Goal: Communication & Community: Ask a question

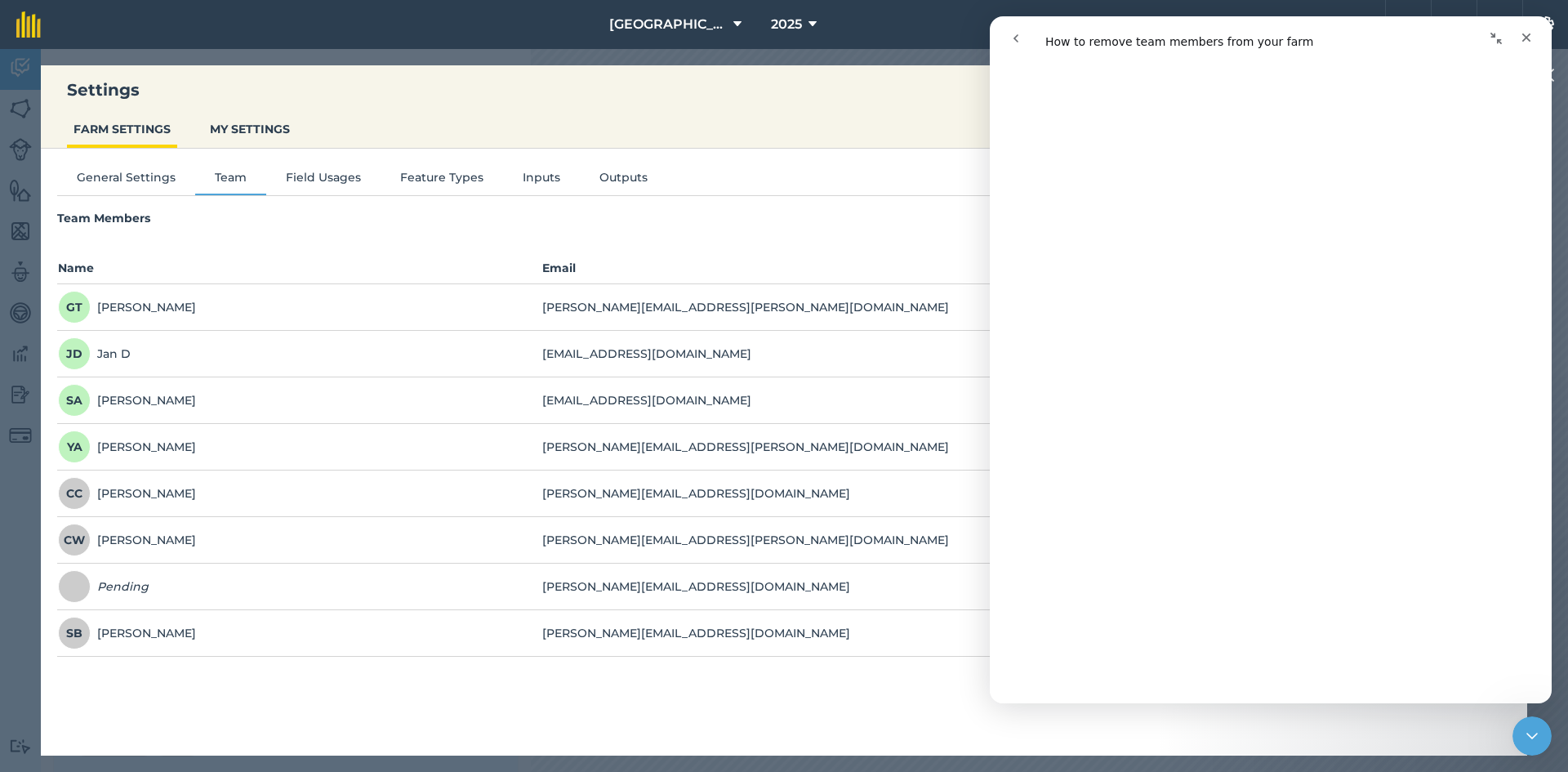
scroll to position [2033, 0]
click at [734, 678] on div "General Settings Team Field Usages Feature Types Inputs Outputs Team Members In…" at bounding box center [784, 443] width 1486 height 591
click at [1528, 40] on icon "Close" at bounding box center [1527, 38] width 9 height 9
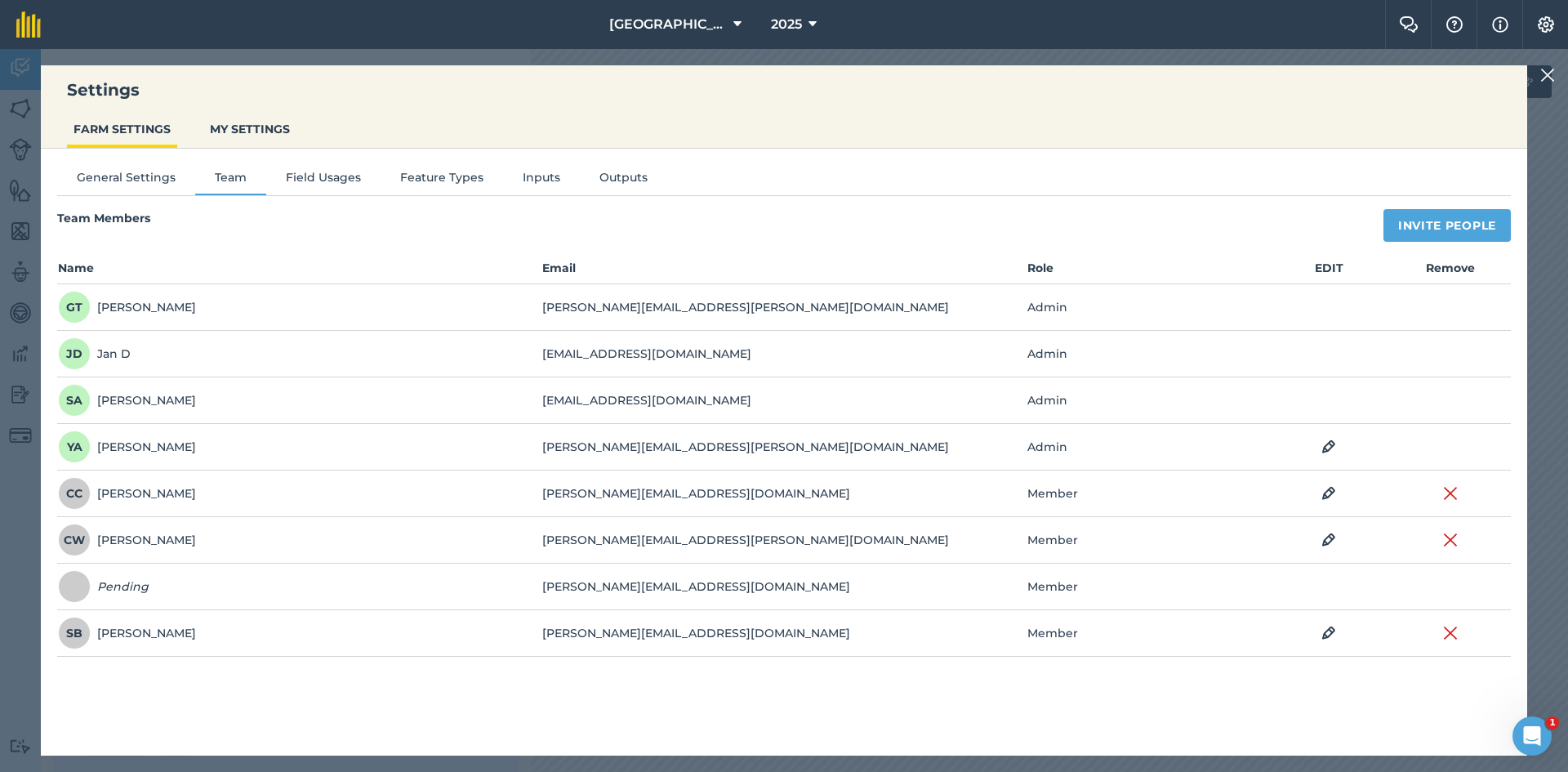
click at [1038, 152] on div "General Settings Team Field Usages Feature Types Inputs Outputs Team Members In…" at bounding box center [784, 443] width 1486 height 591
click at [1072, 304] on td "Admin" at bounding box center [1148, 307] width 243 height 46
click at [642, 324] on td "[PERSON_NAME][EMAIL_ADDRESS][PERSON_NAME][DOMAIN_NAME]" at bounding box center [784, 307] width 484 height 46
click at [144, 308] on div "[PERSON_NAME]" at bounding box center [127, 307] width 138 height 33
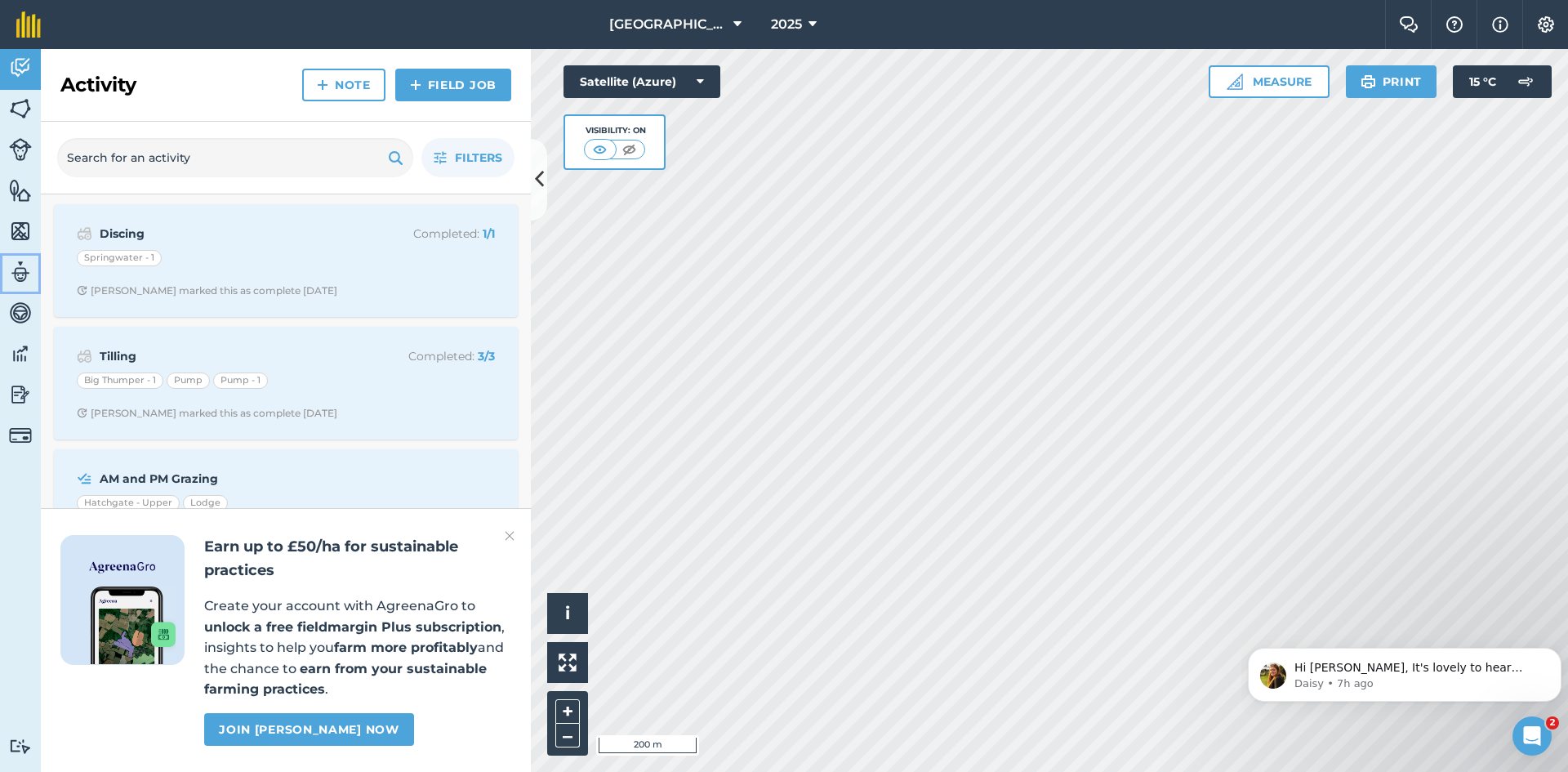
click at [25, 265] on img at bounding box center [20, 271] width 23 height 24
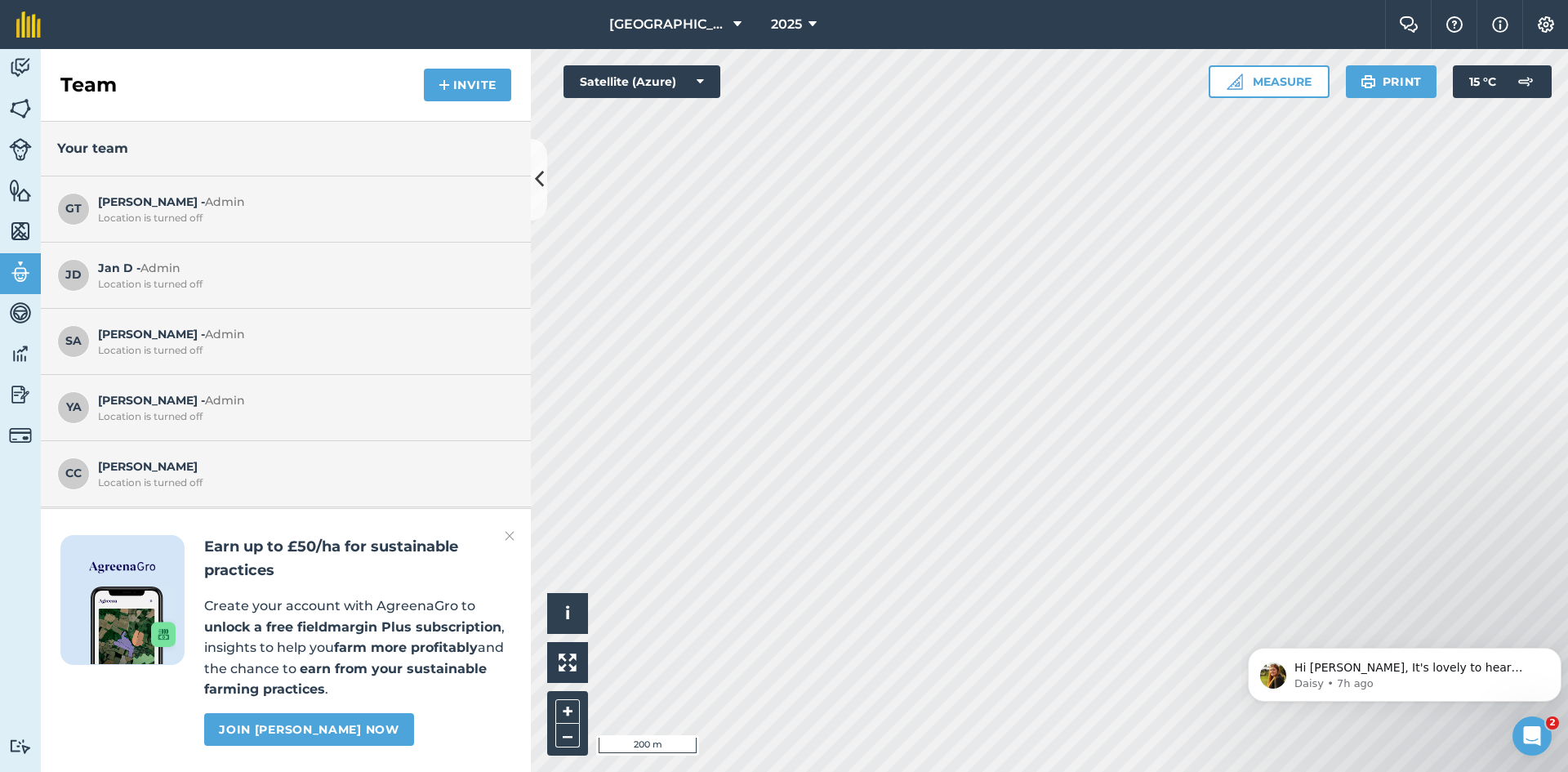
click at [205, 204] on span "Admin" at bounding box center [224, 201] width 40 height 14
click at [1544, 20] on img at bounding box center [1545, 24] width 19 height 16
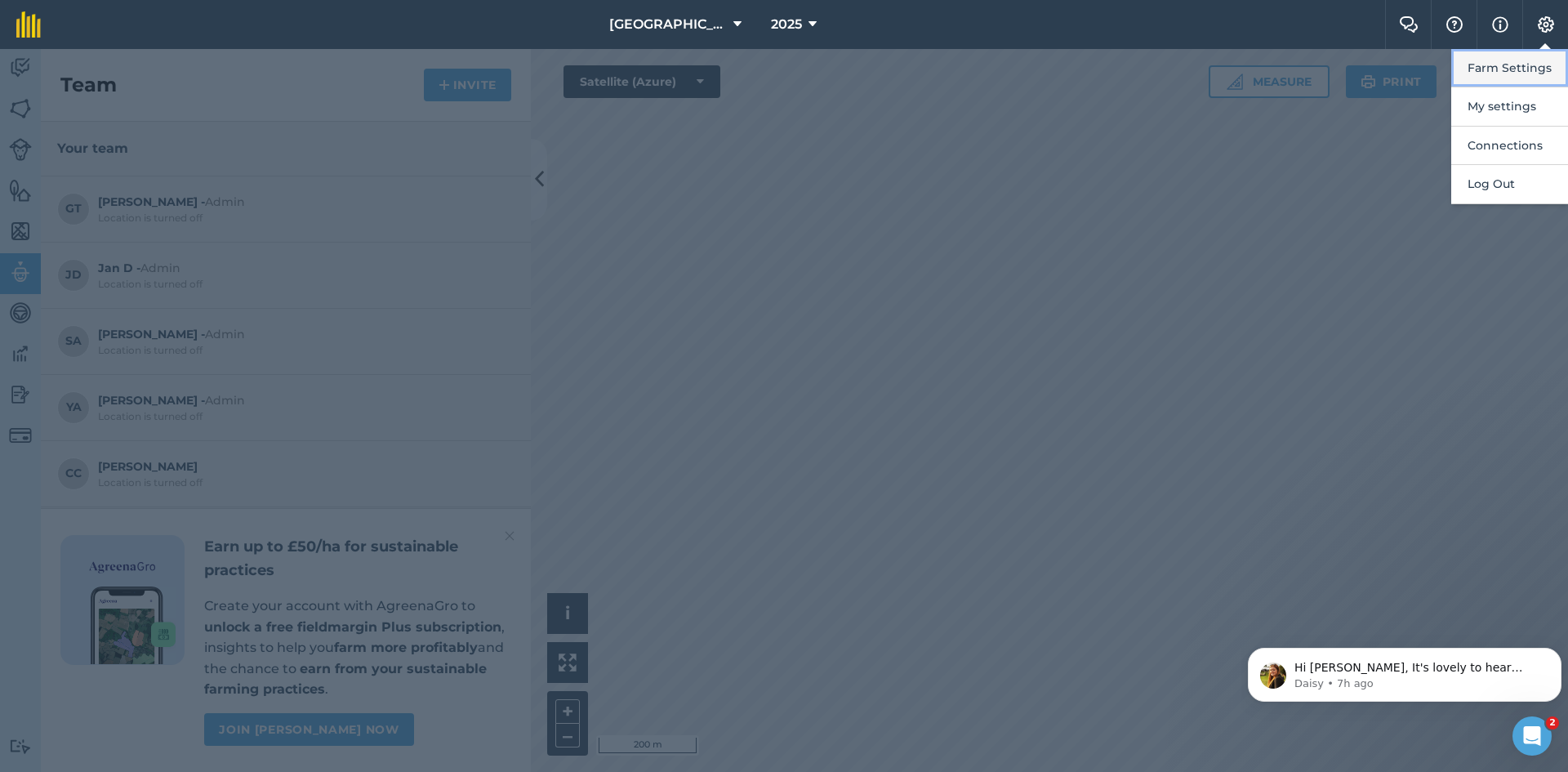
click at [1513, 65] on button "Farm Settings" at bounding box center [1509, 68] width 117 height 39
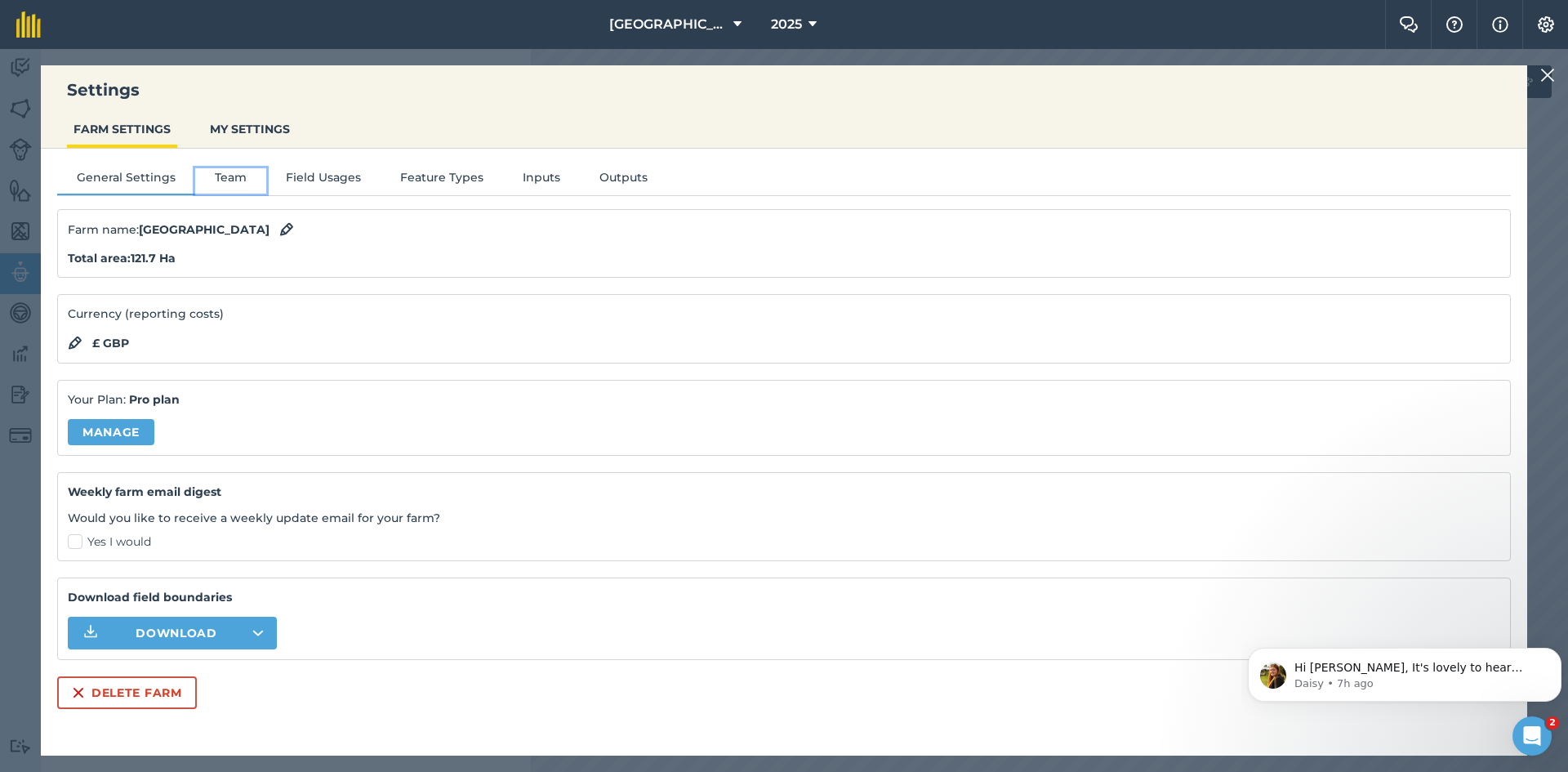
click at [240, 172] on button "Team" at bounding box center [231, 180] width 71 height 24
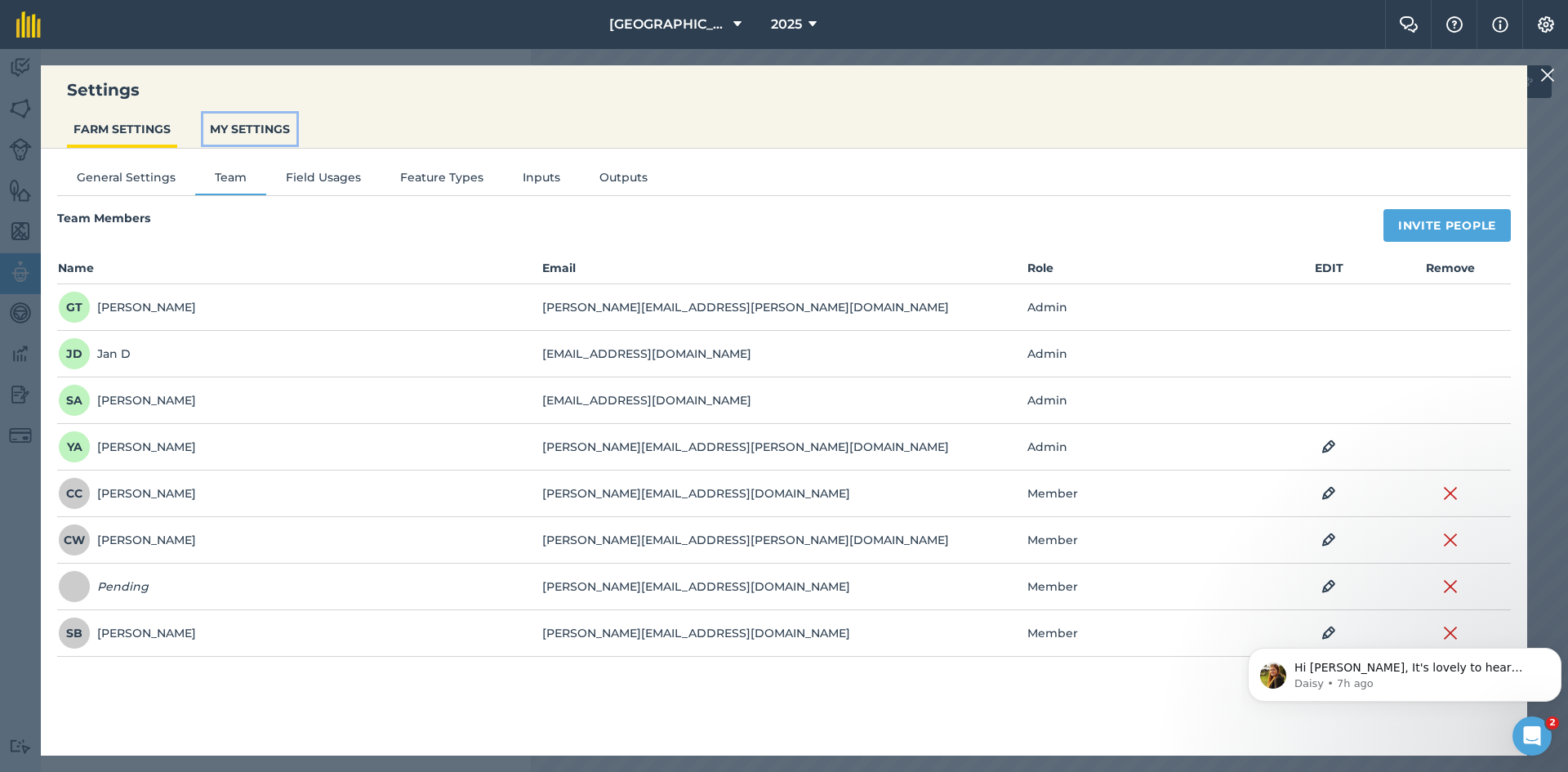
click at [261, 137] on button "MY SETTINGS" at bounding box center [249, 129] width 93 height 31
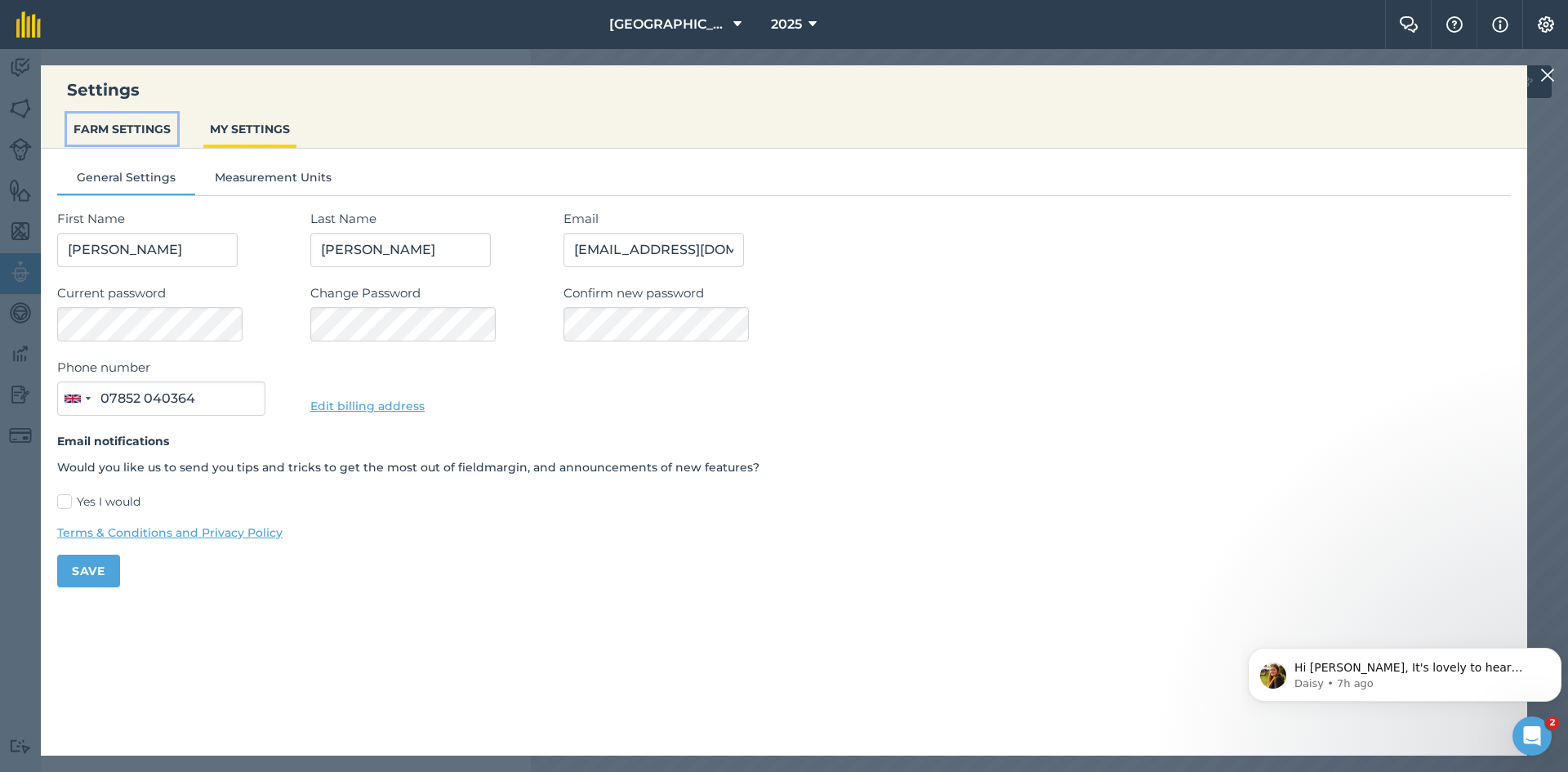
click at [146, 134] on button "FARM SETTINGS" at bounding box center [121, 129] width 110 height 31
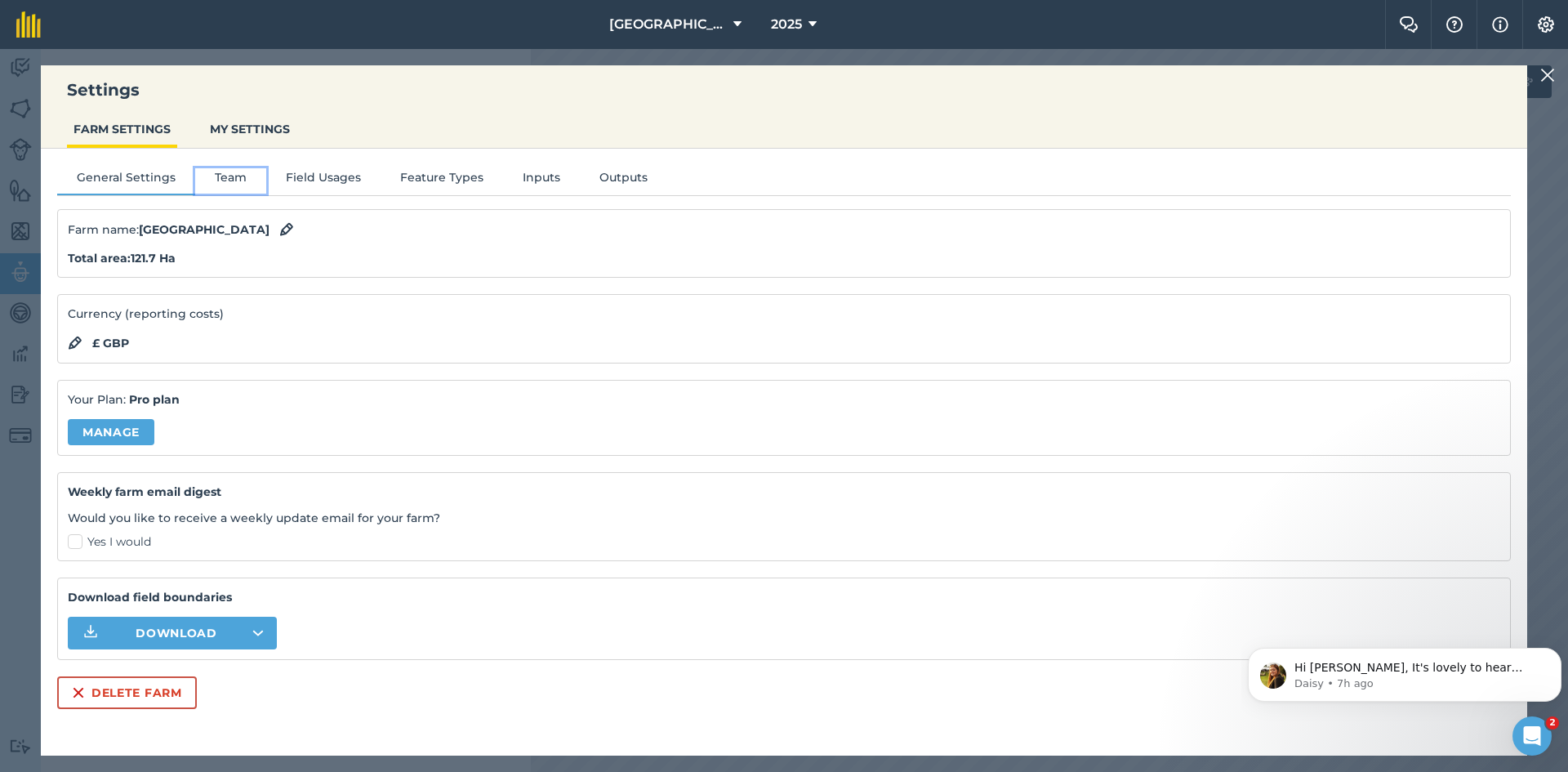
click at [217, 169] on button "Team" at bounding box center [231, 180] width 71 height 24
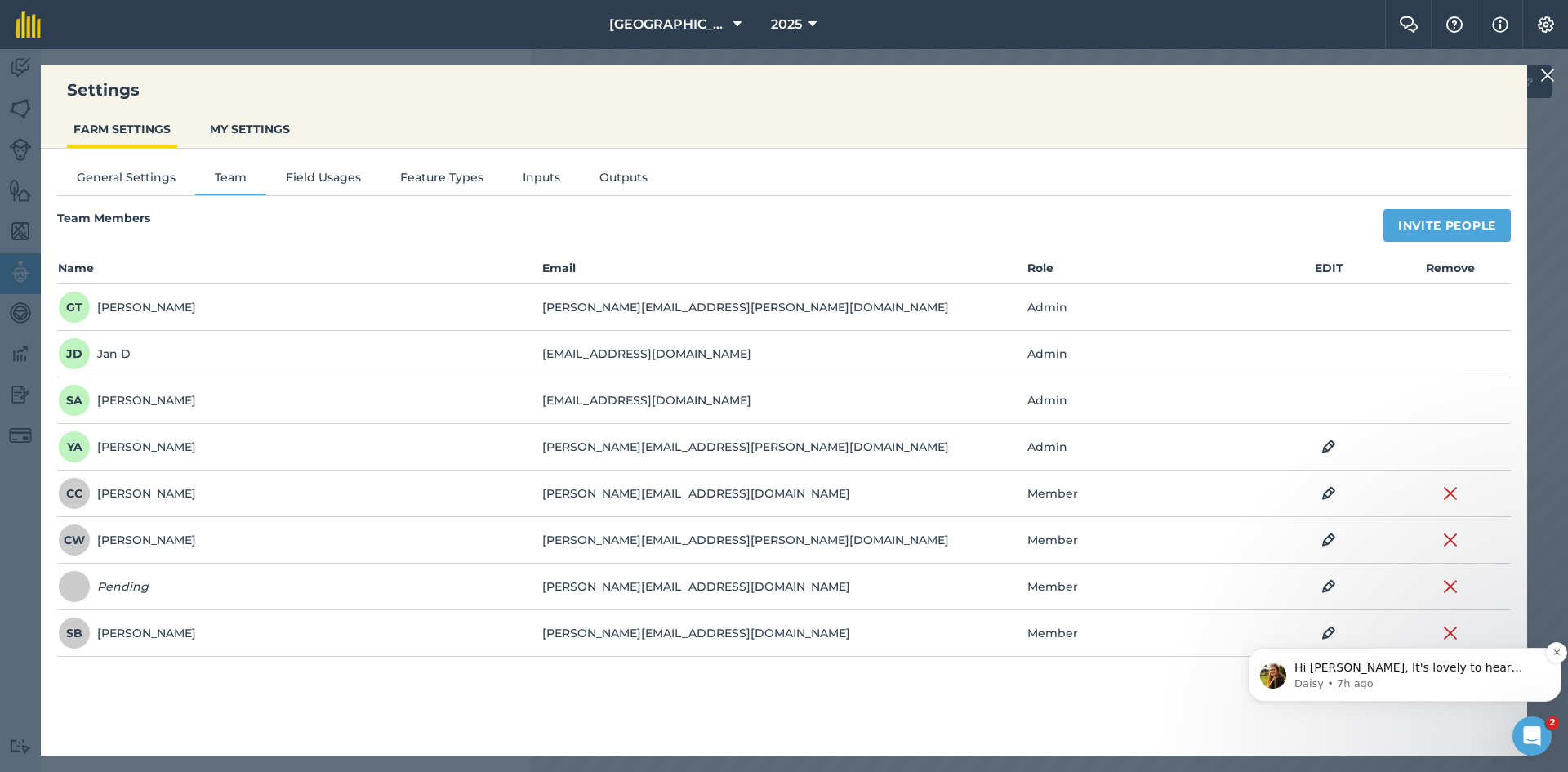
click at [1415, 667] on p "Hi Samuel, It's lovely to hear from you again. I'm really sorry to hear you're …" at bounding box center [1417, 667] width 247 height 16
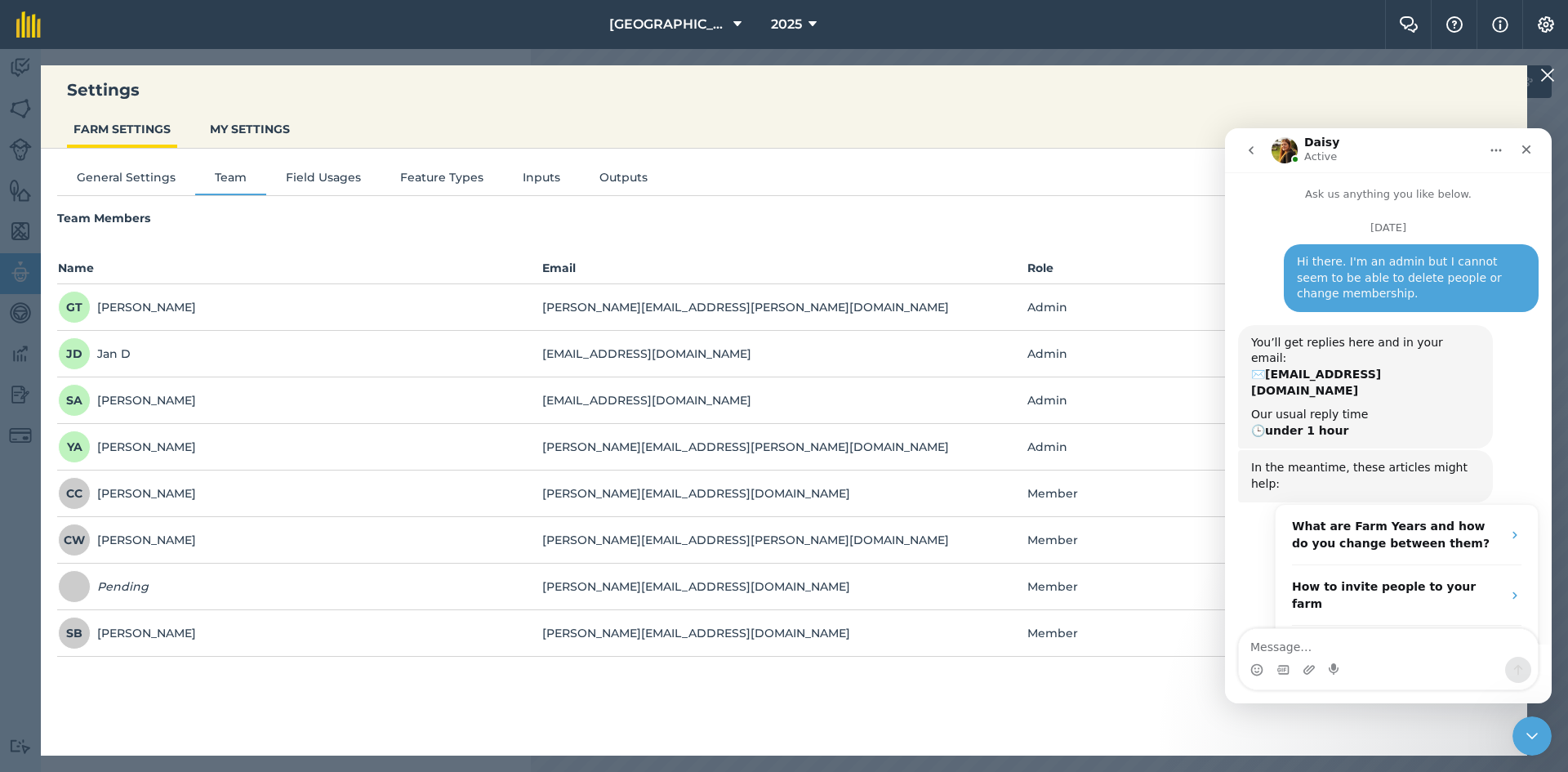
scroll to position [30, 0]
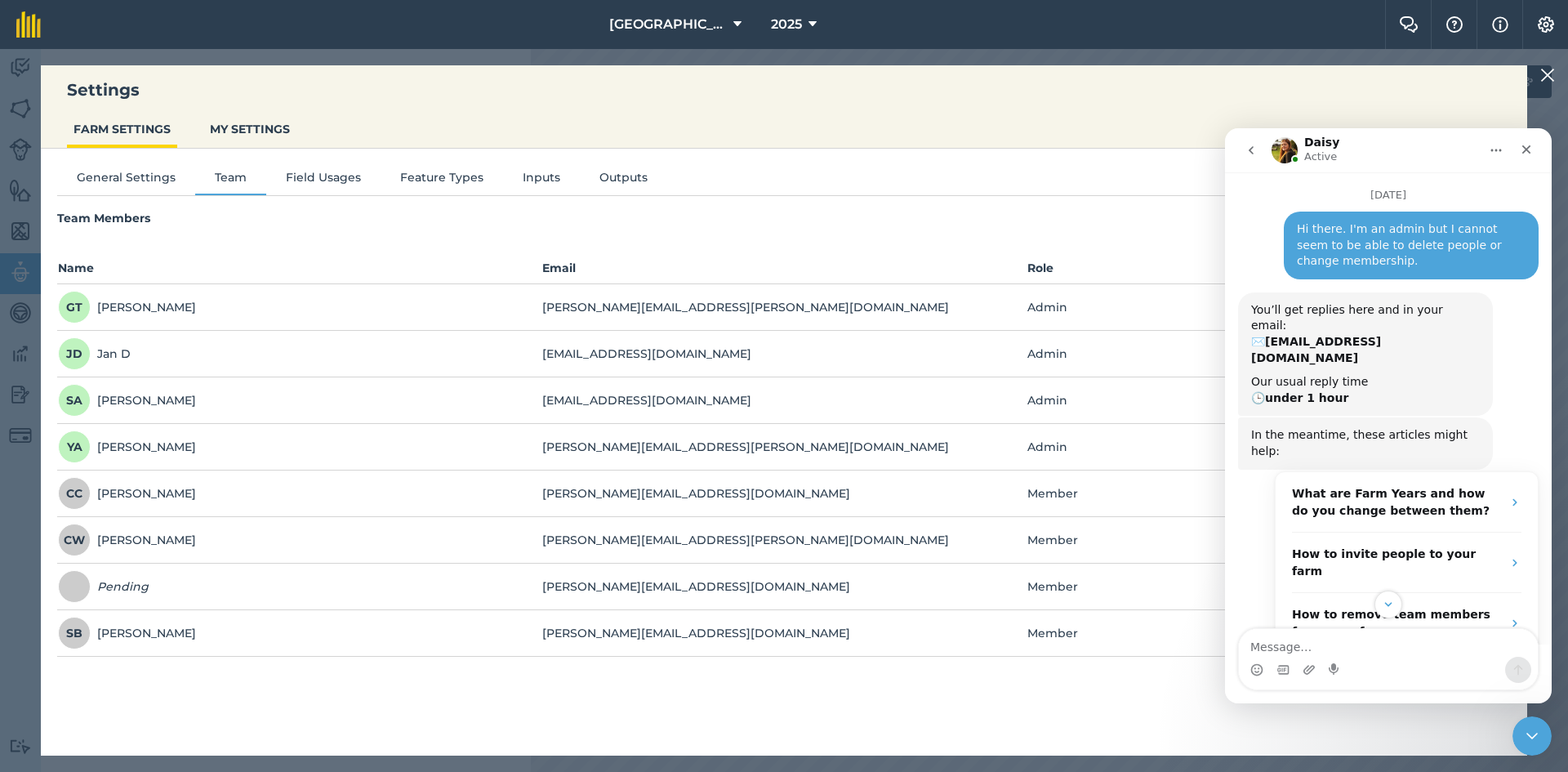
click at [1365, 374] on div "Our usual reply time 🕒 under 1 hour" at bounding box center [1365, 390] width 228 height 32
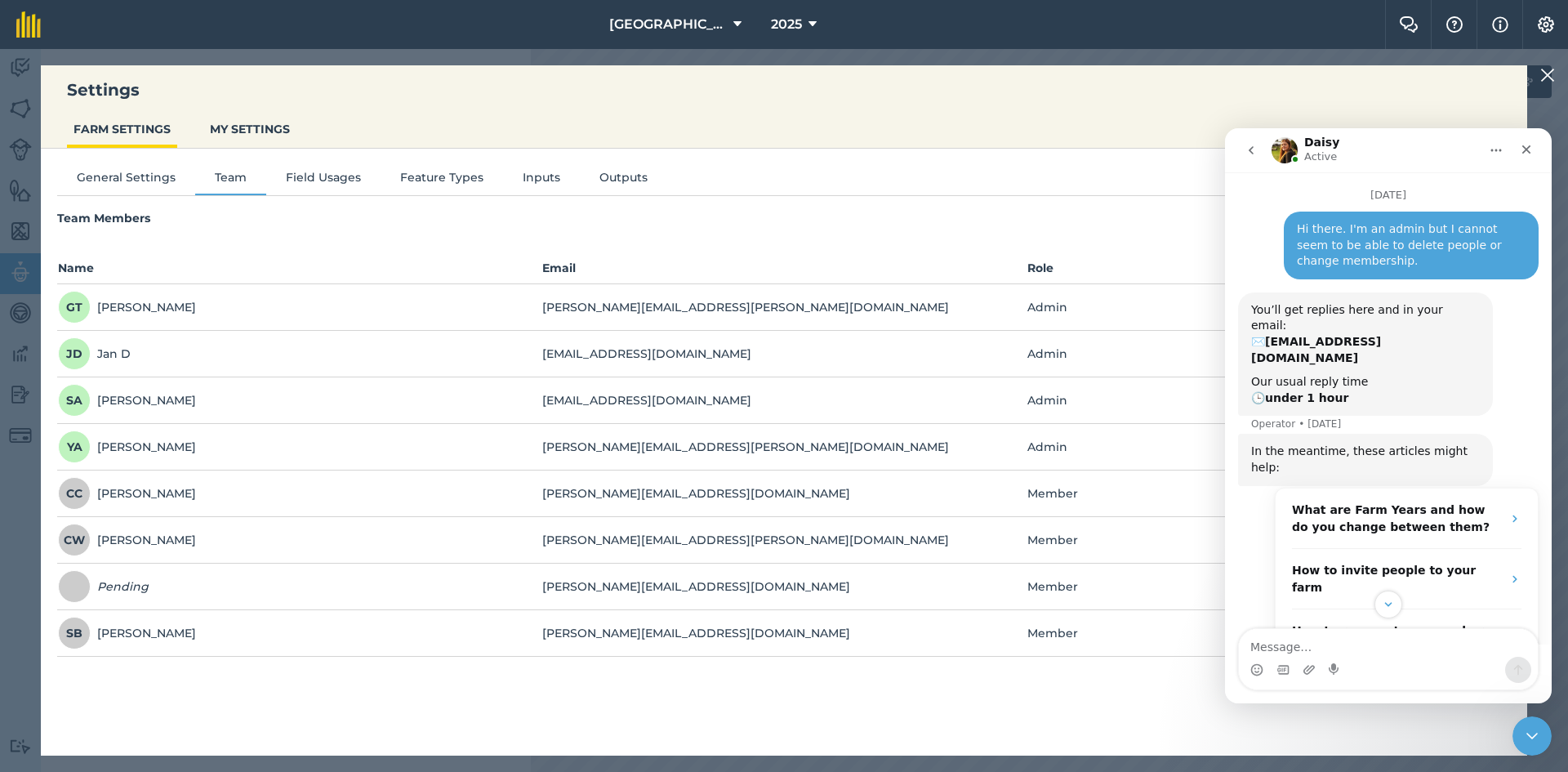
scroll to position [439, 0]
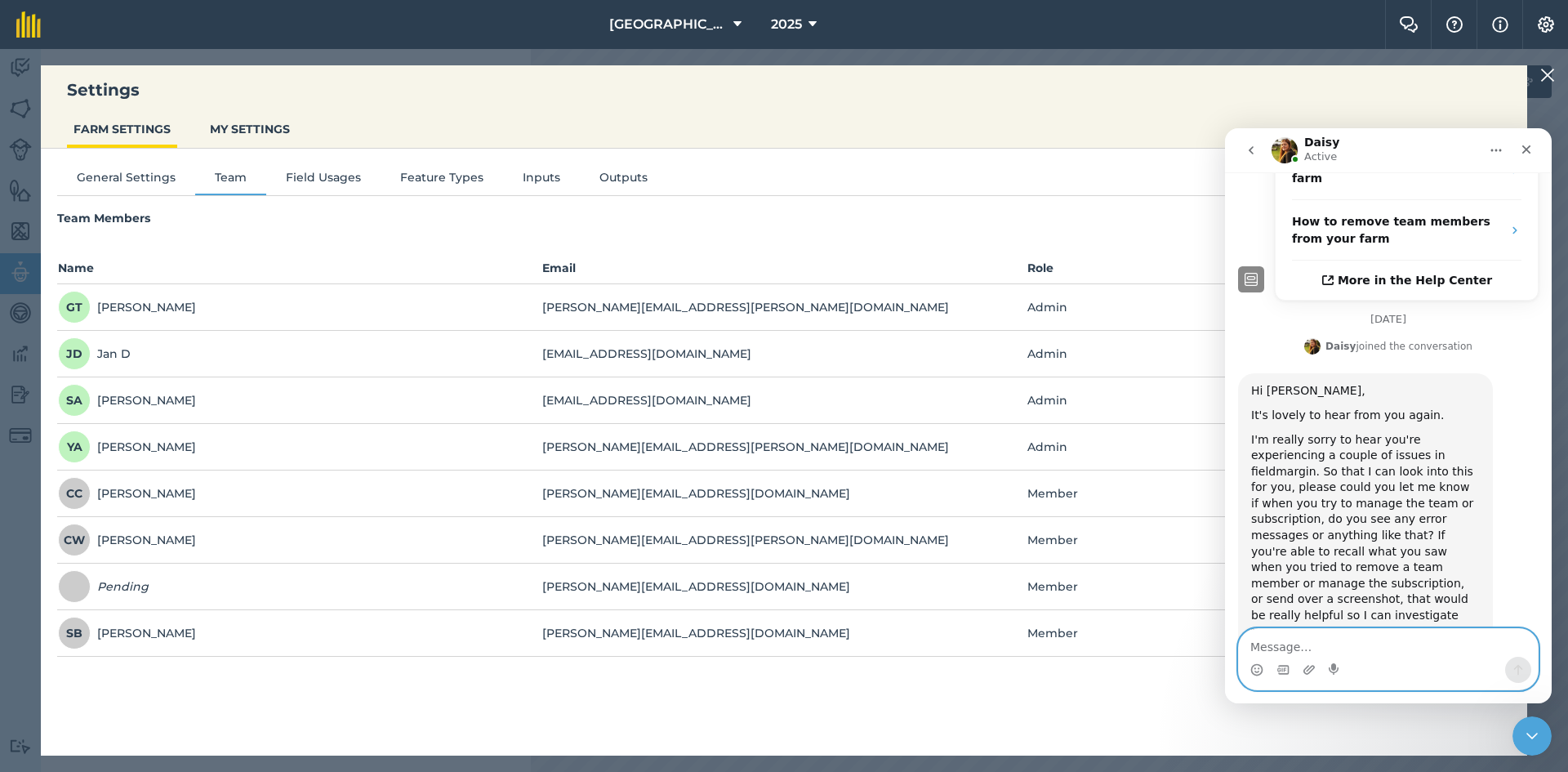
click at [1326, 649] on textarea "Message…" at bounding box center [1388, 642] width 299 height 28
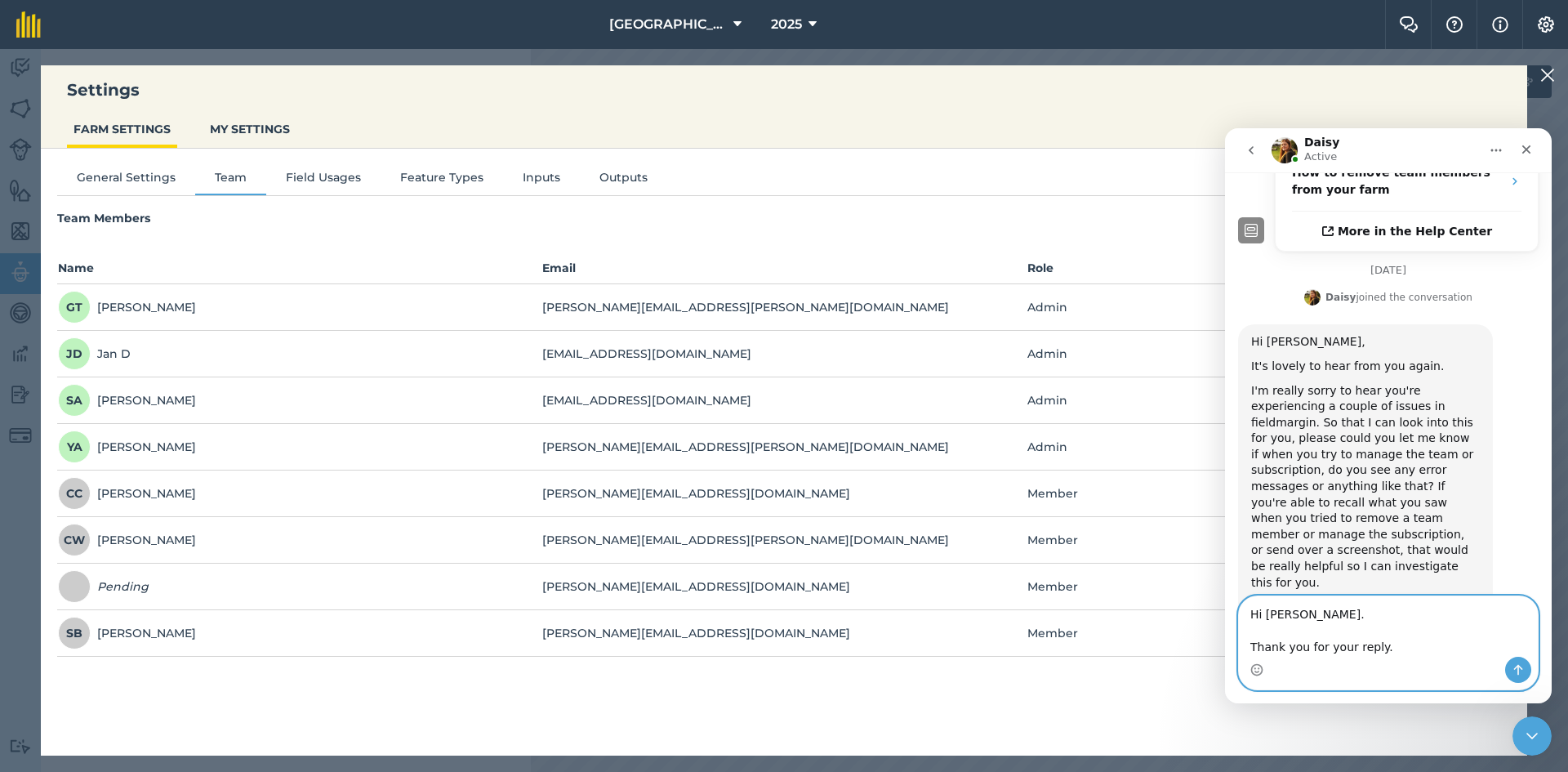
scroll to position [505, 0]
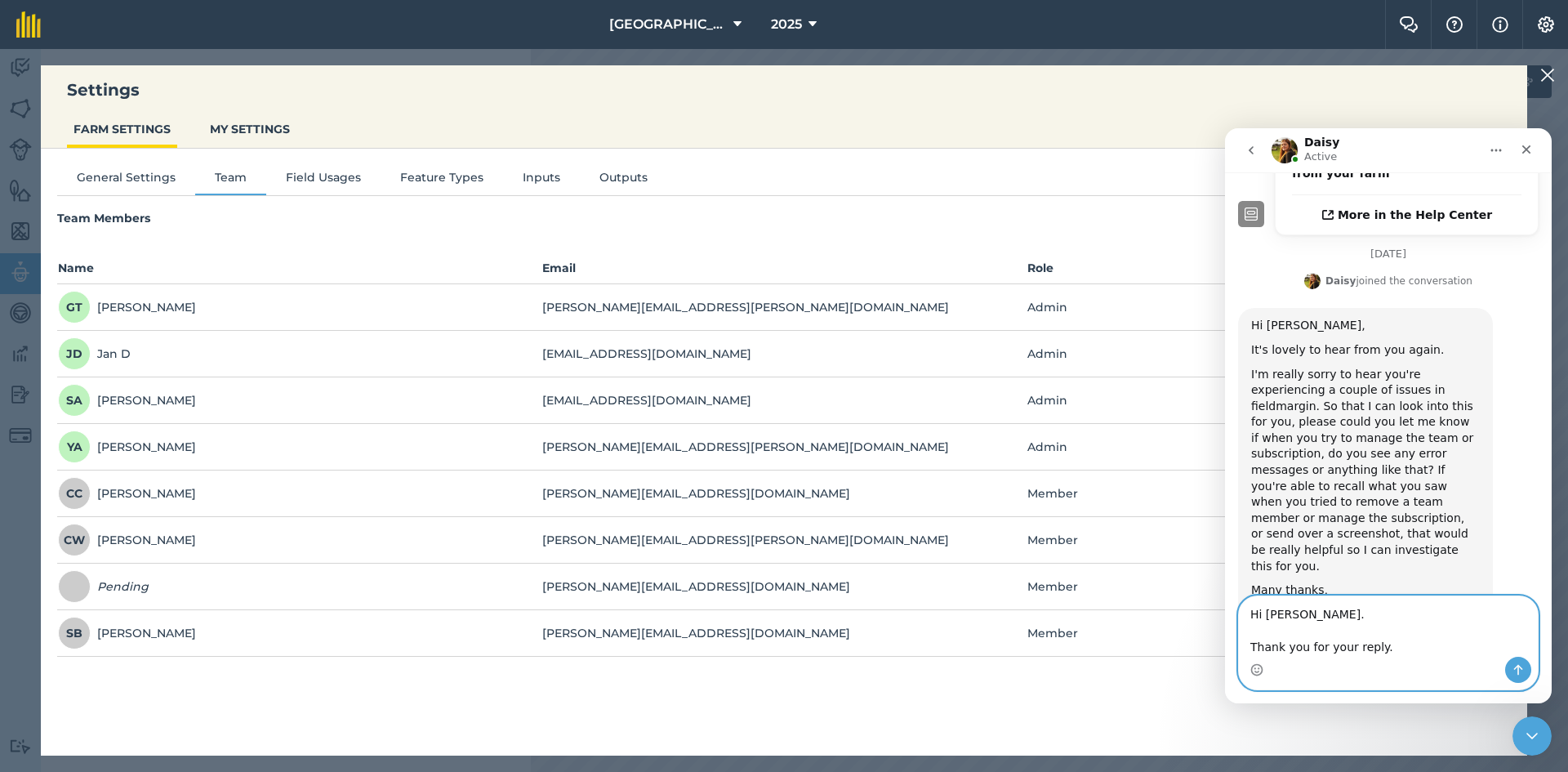
type textarea "Hi Daisy. Thank you for your reply."
drag, startPoint x: 1413, startPoint y: 139, endPoint x: 1419, endPoint y: 158, distance: 19.9
click at [1420, 158] on div "Daisy Active" at bounding box center [1375, 151] width 207 height 29
click at [1530, 730] on icon "Close Intercom Messenger" at bounding box center [1529, 733] width 19 height 19
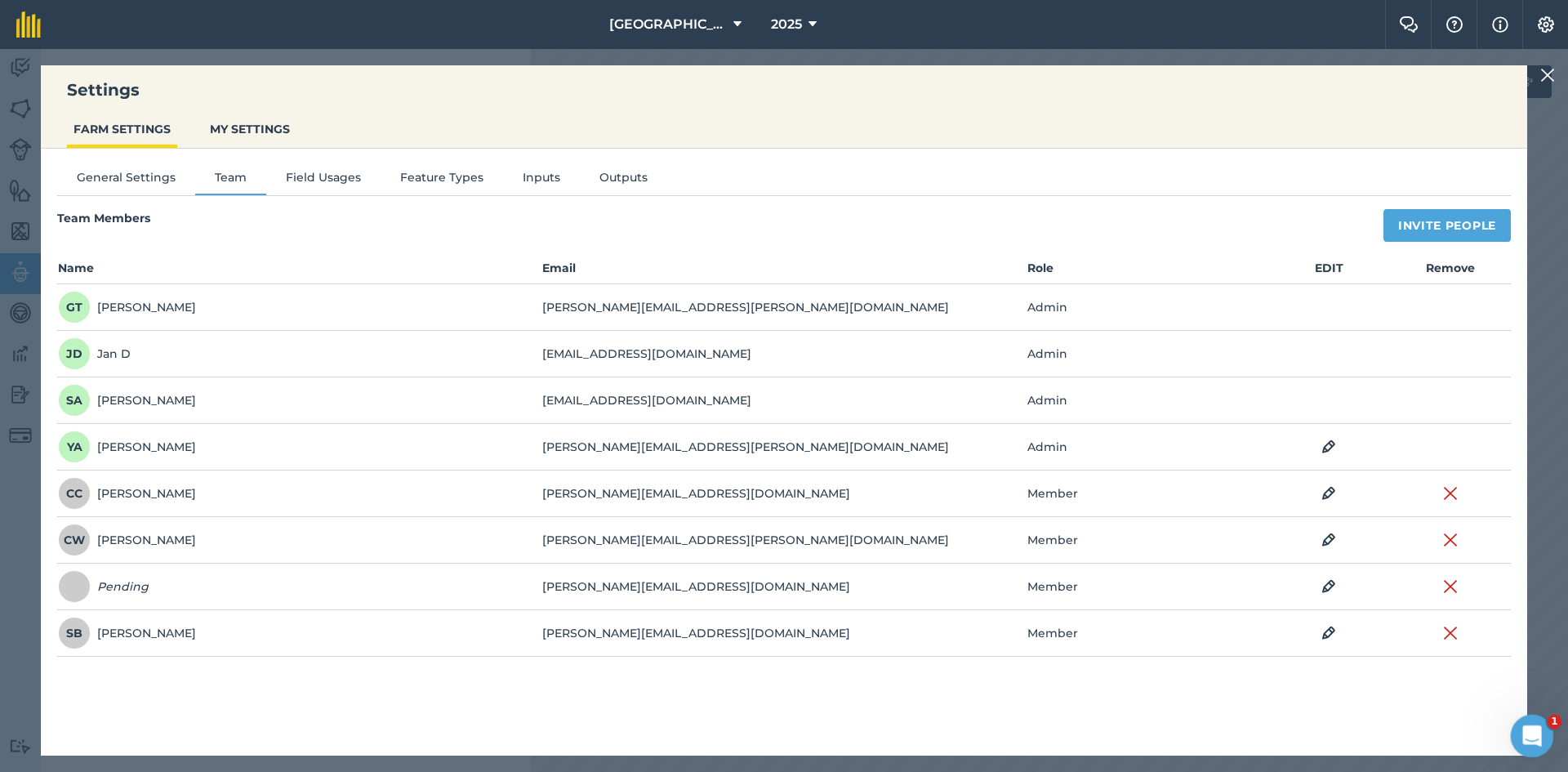
scroll to position [489, 0]
click at [1528, 730] on icon "Open Intercom Messenger" at bounding box center [1530, 734] width 27 height 27
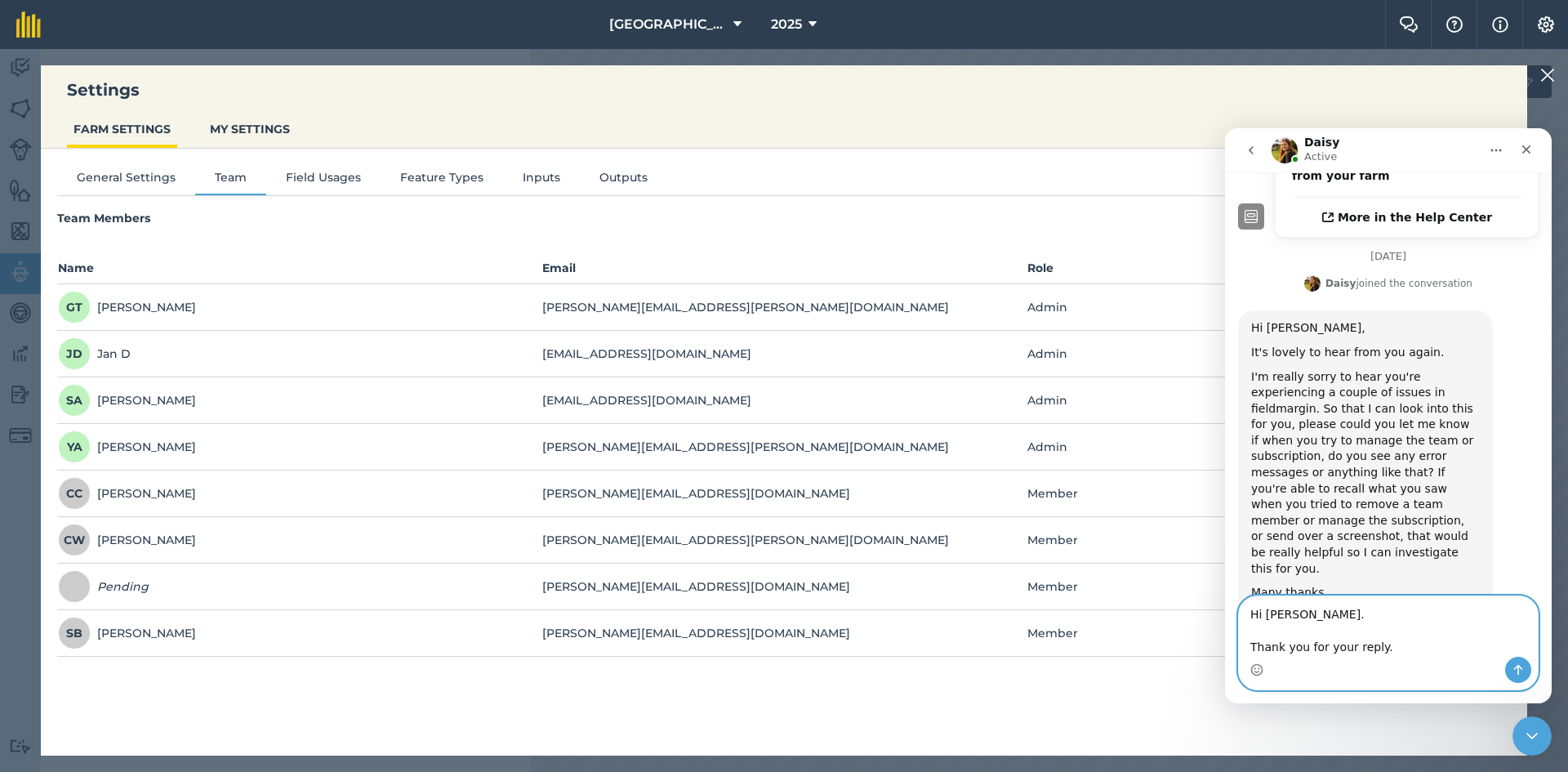
click at [1469, 616] on textarea "Hi Daisy. Thank you for your reply." at bounding box center [1388, 627] width 299 height 61
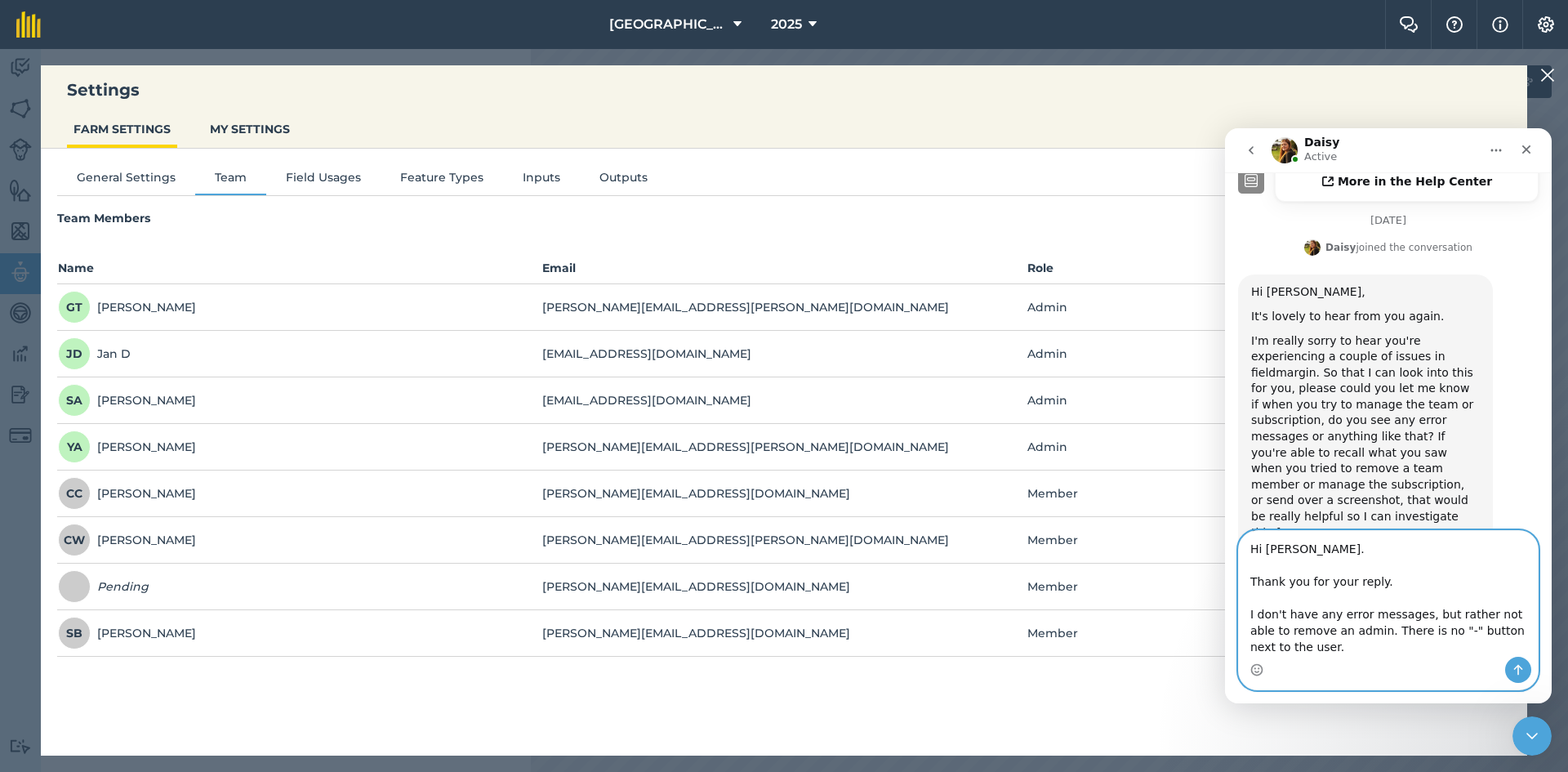
scroll to position [27, 0]
type textarea "Hi Daisy. Thank you for your reply. I don't have any error messages, but rather…"
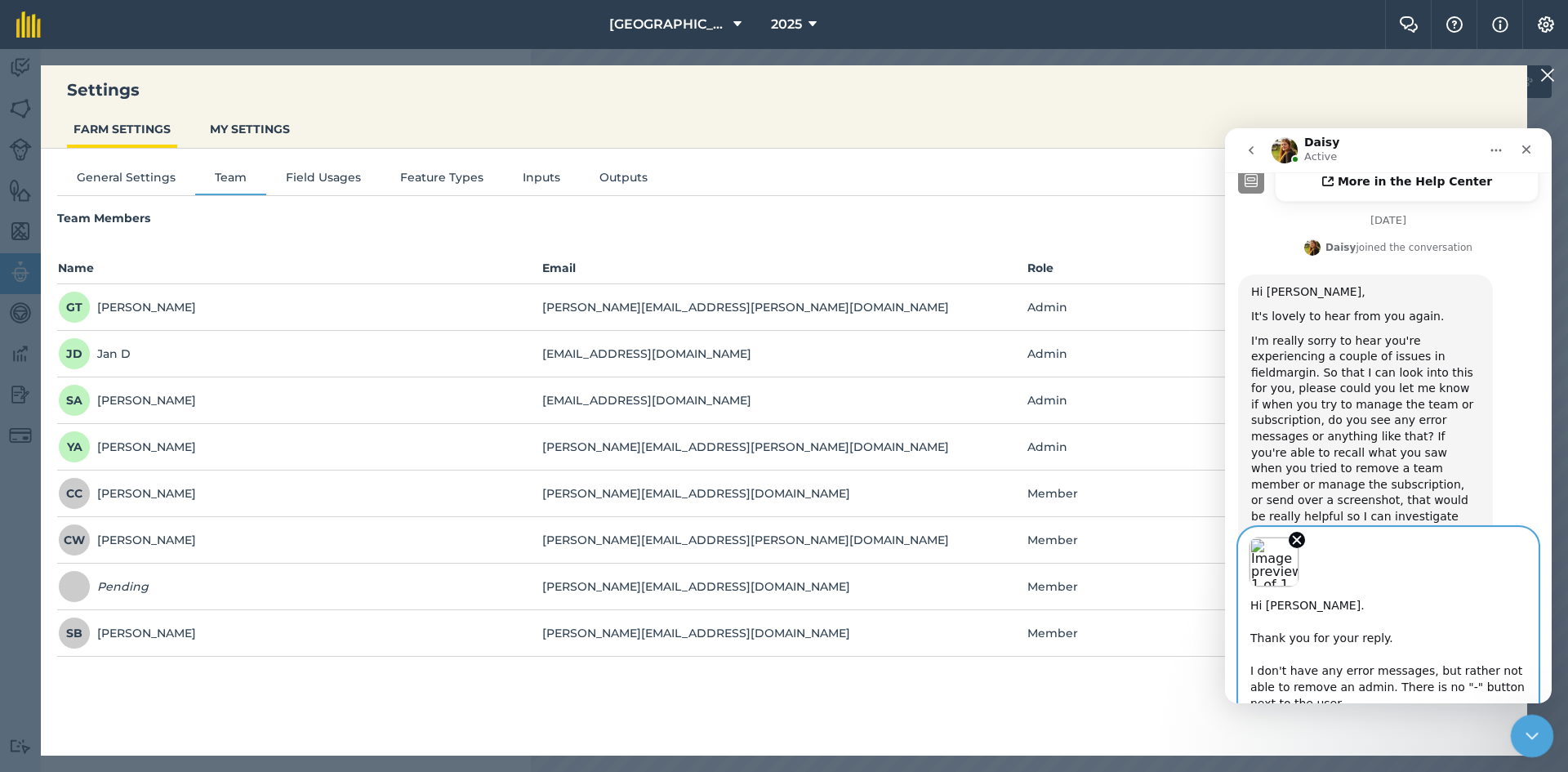
click at [1535, 728] on icon "Close Intercom Messenger" at bounding box center [1529, 733] width 19 height 19
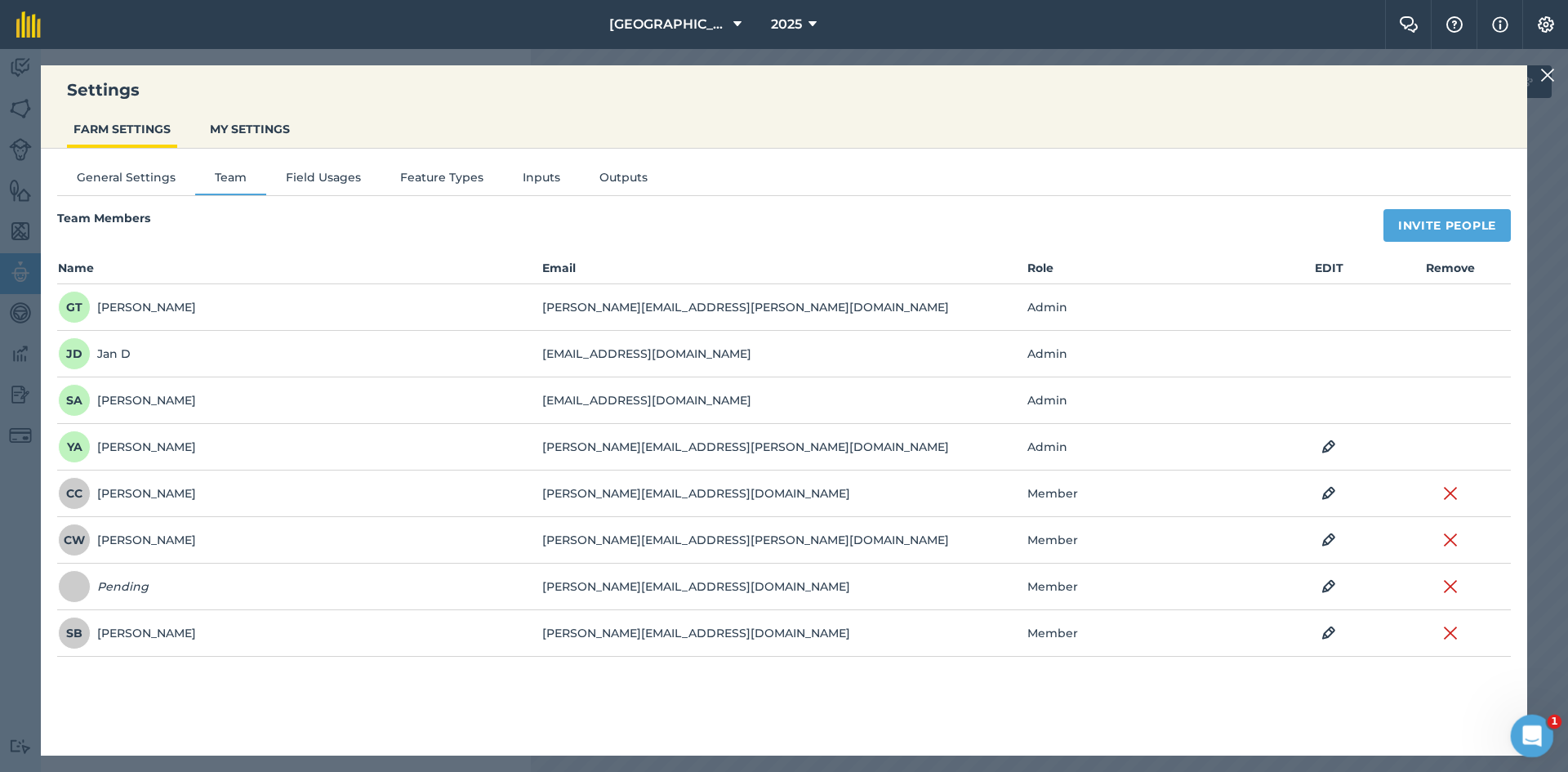
click at [1535, 728] on icon "Open Intercom Messenger" at bounding box center [1530, 734] width 27 height 27
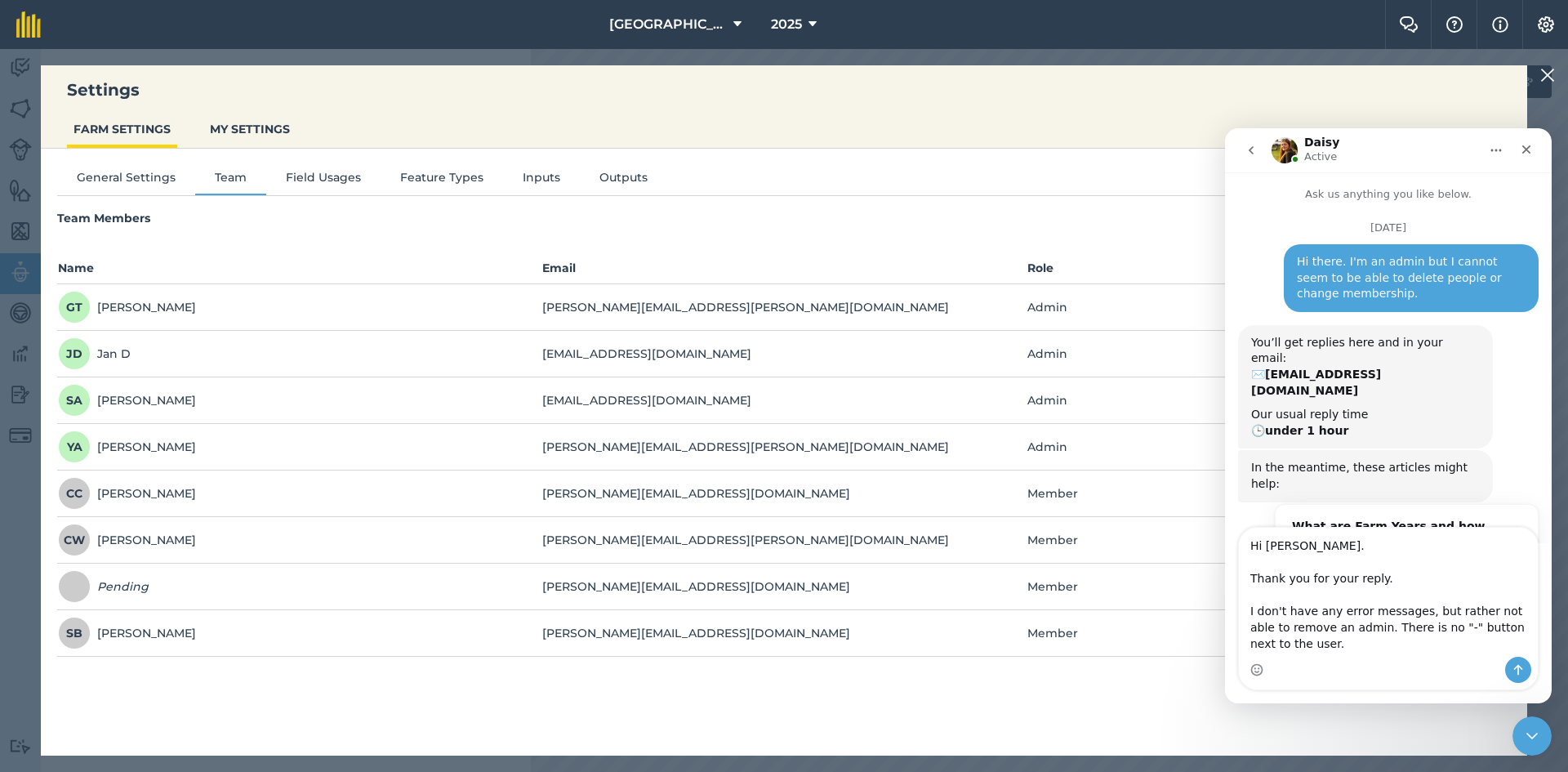
scroll to position [524, 0]
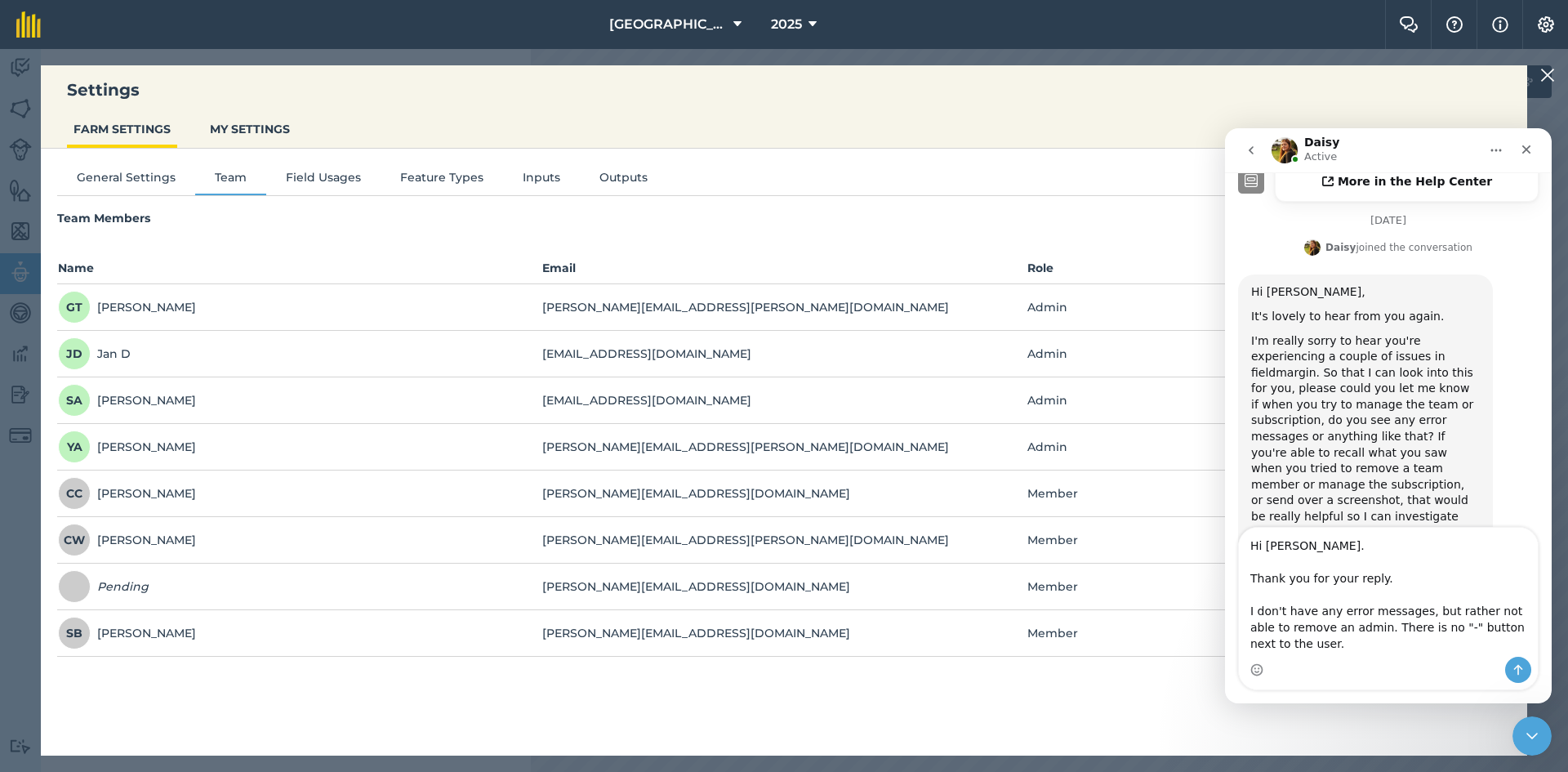
click at [1394, 602] on textarea "Hi Daisy. Thank you for your reply. I don't have any error messages, but rather…" at bounding box center [1388, 592] width 299 height 129
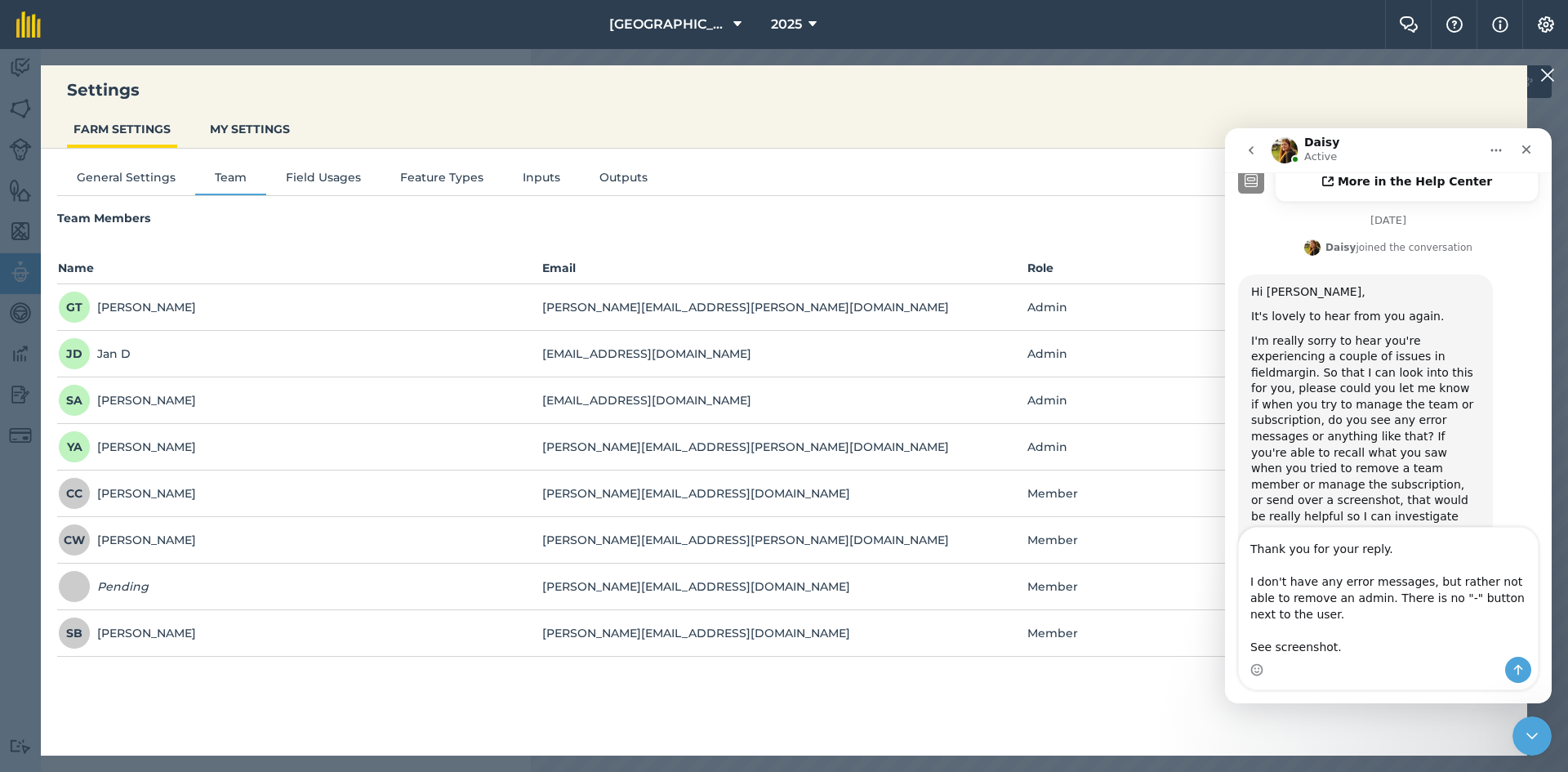
click at [1378, 625] on textarea "Hi Daisy. Thank you for your reply. I don't have any error messages, but rather…" at bounding box center [1388, 592] width 299 height 129
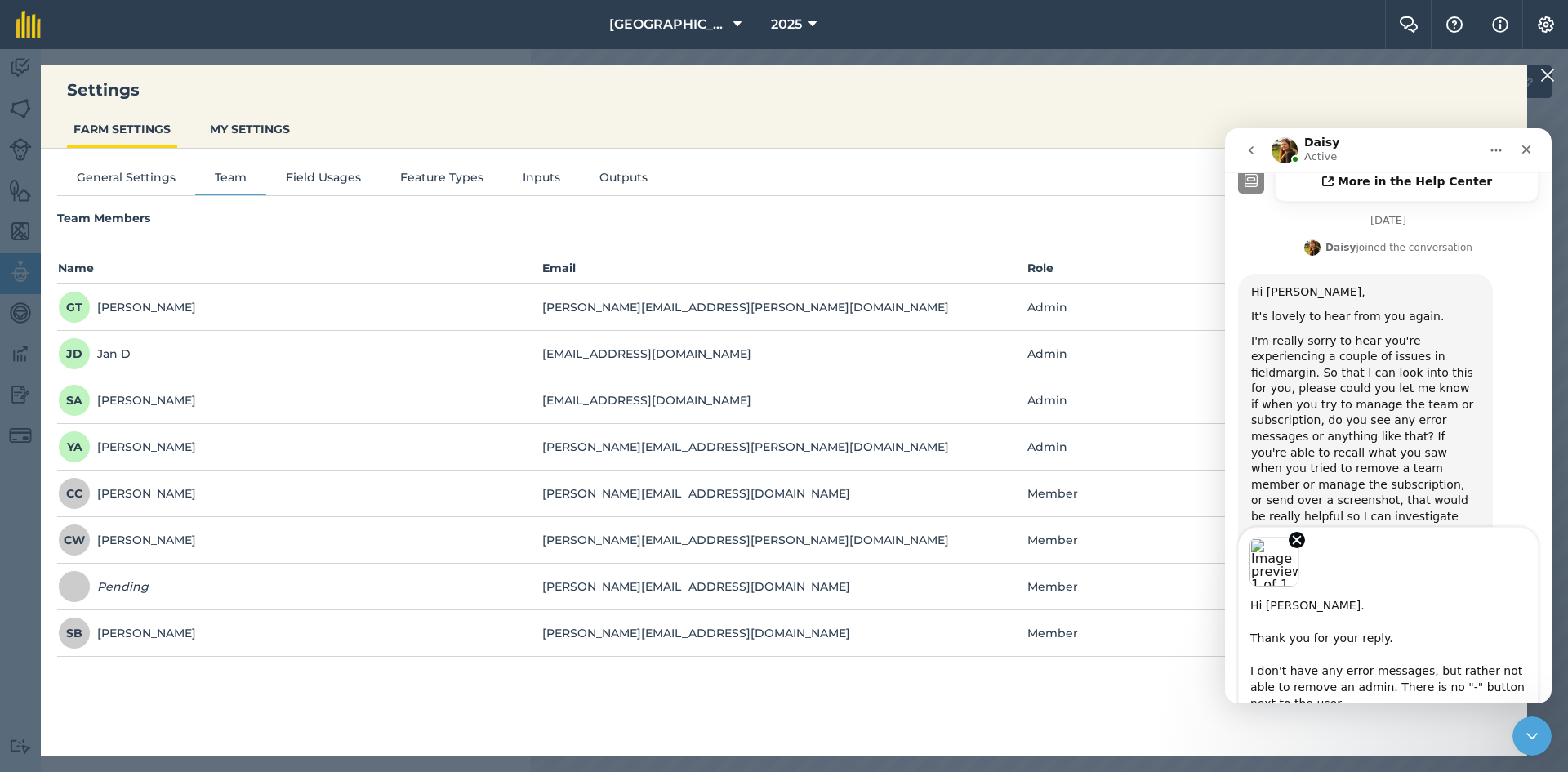
click at [1377, 625] on textarea "Hi Daisy. Thank you for your reply. I don't have any error messages, but rather…" at bounding box center [1388, 651] width 299 height 129
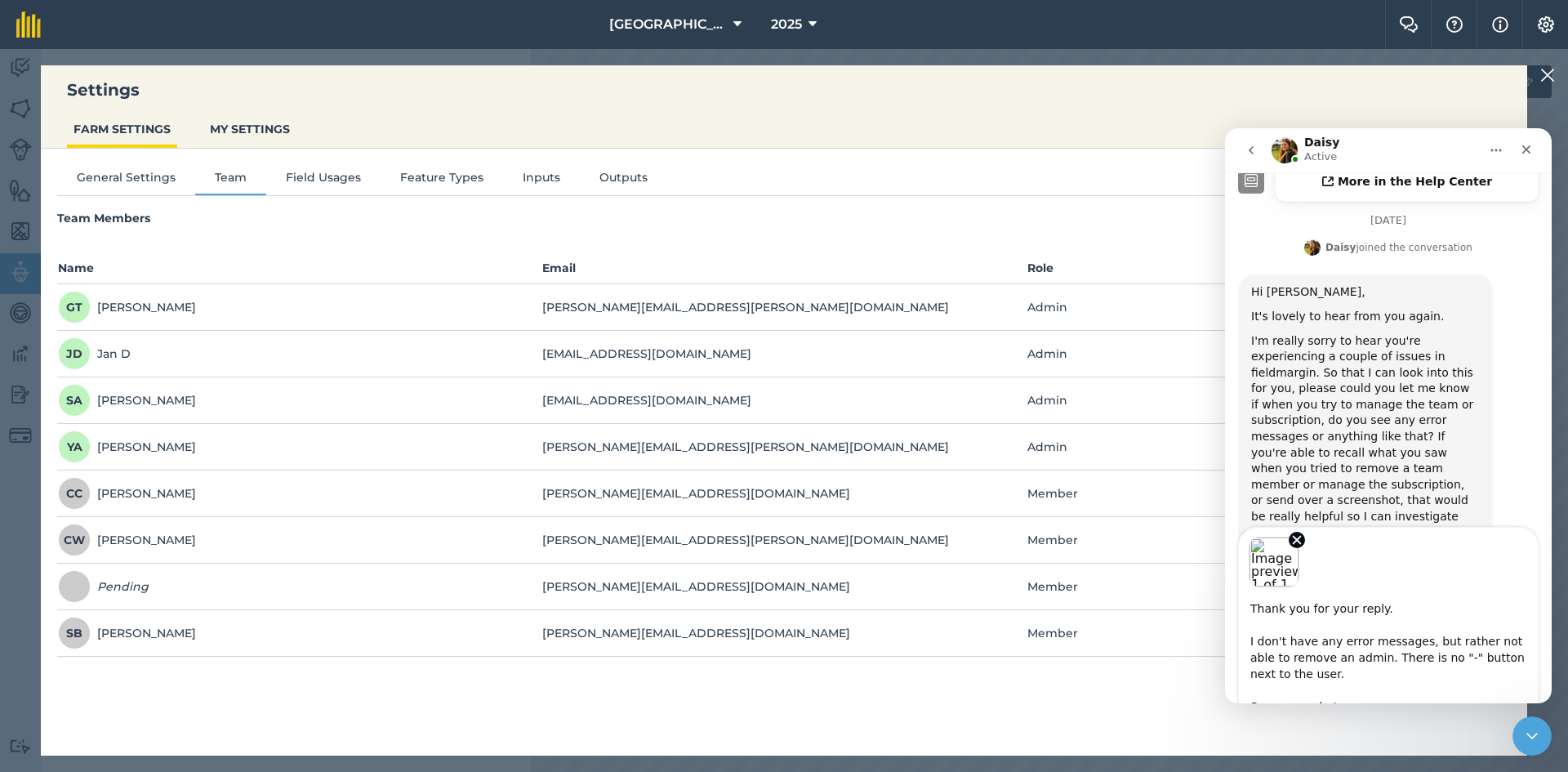
click at [1504, 499] on div "Hi Samuel, It's lovely to hear from you again. I'm really sorry to hear you're …" at bounding box center [1388, 451] width 301 height 352
click at [1549, 635] on div "Hi Daisy. Thank you for your reply. I don't have any error messages, but rather…" at bounding box center [1389, 608] width 327 height 164
click at [1303, 542] on icon "Remove image 1" at bounding box center [1296, 539] width 14 height 14
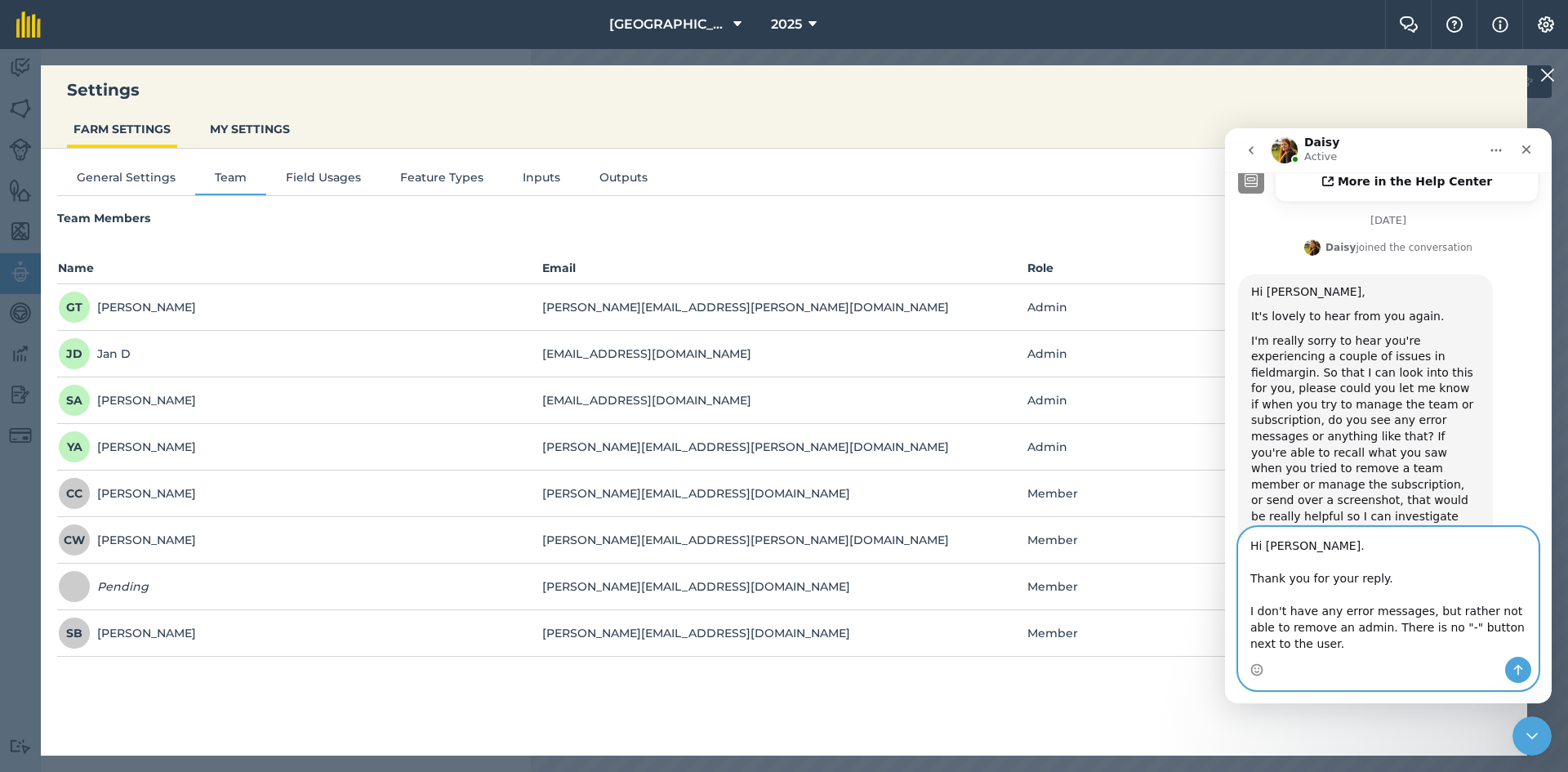
click at [1365, 645] on textarea "Hi Daisy. Thank you for your reply. I don't have any error messages, but rather…" at bounding box center [1388, 592] width 299 height 129
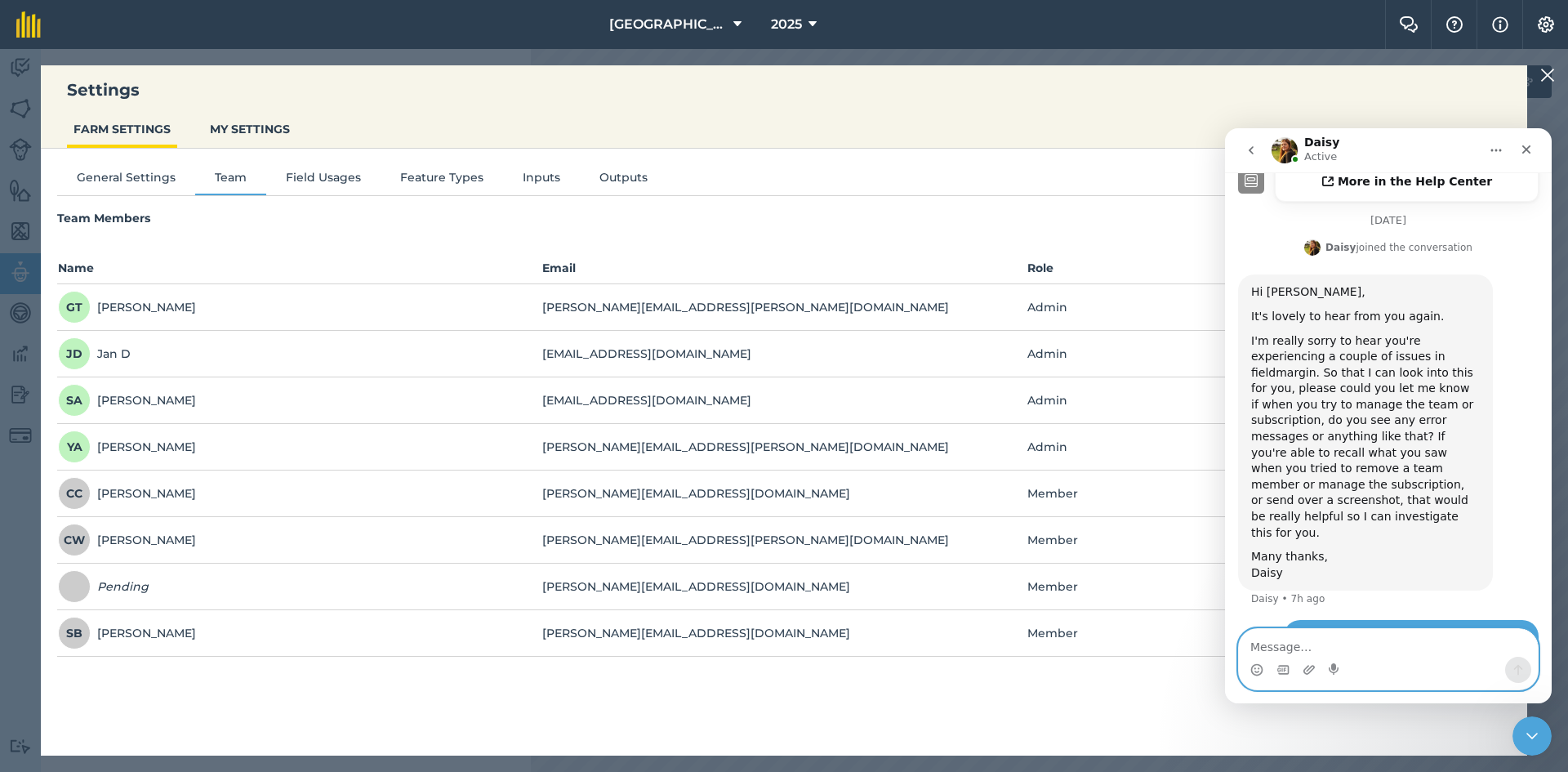
scroll to position [576, 0]
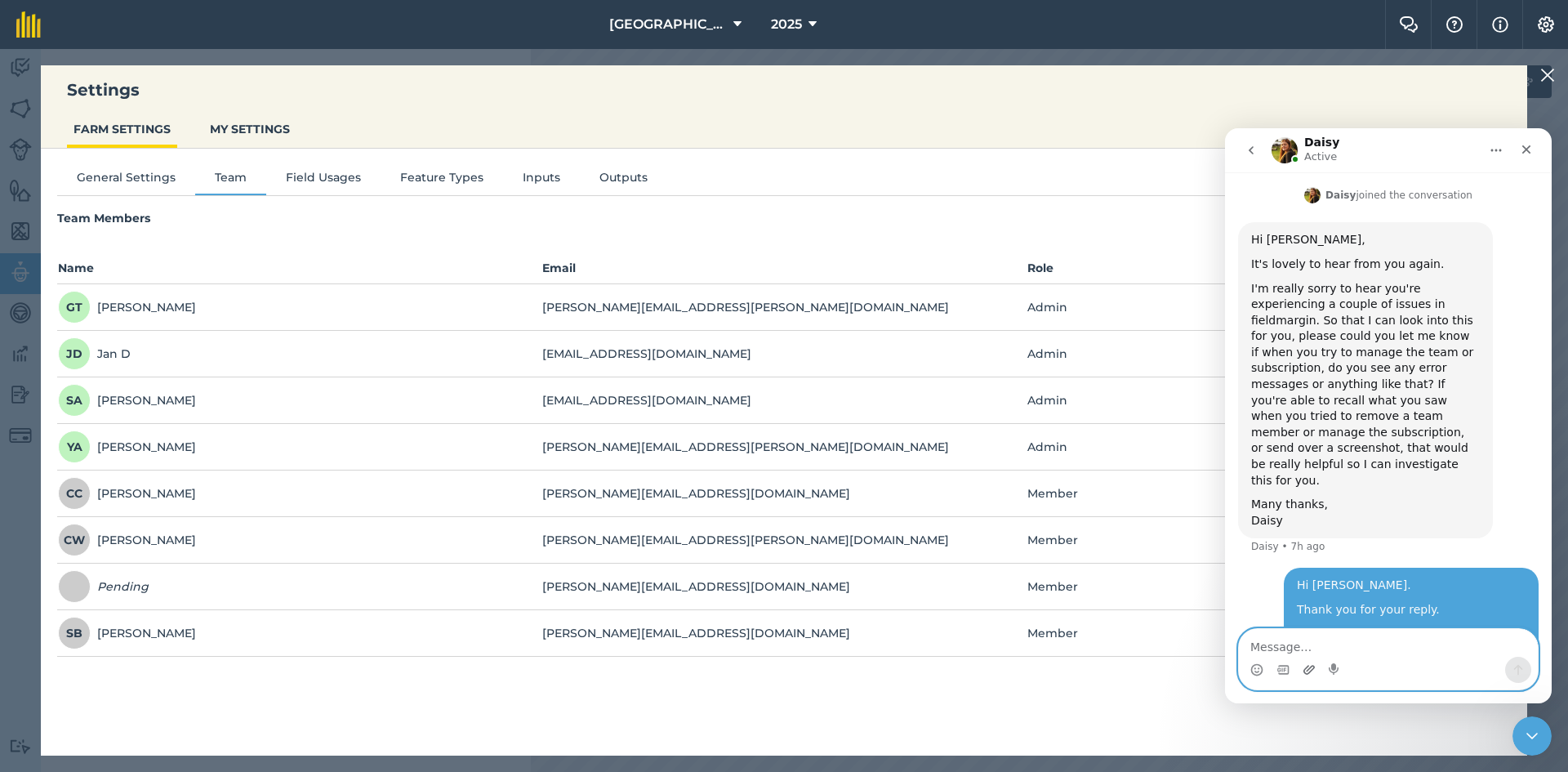
click at [1308, 672] on icon "Upload attachment" at bounding box center [1309, 670] width 13 height 13
click at [1307, 667] on icon "Upload attachment" at bounding box center [1309, 669] width 12 height 9
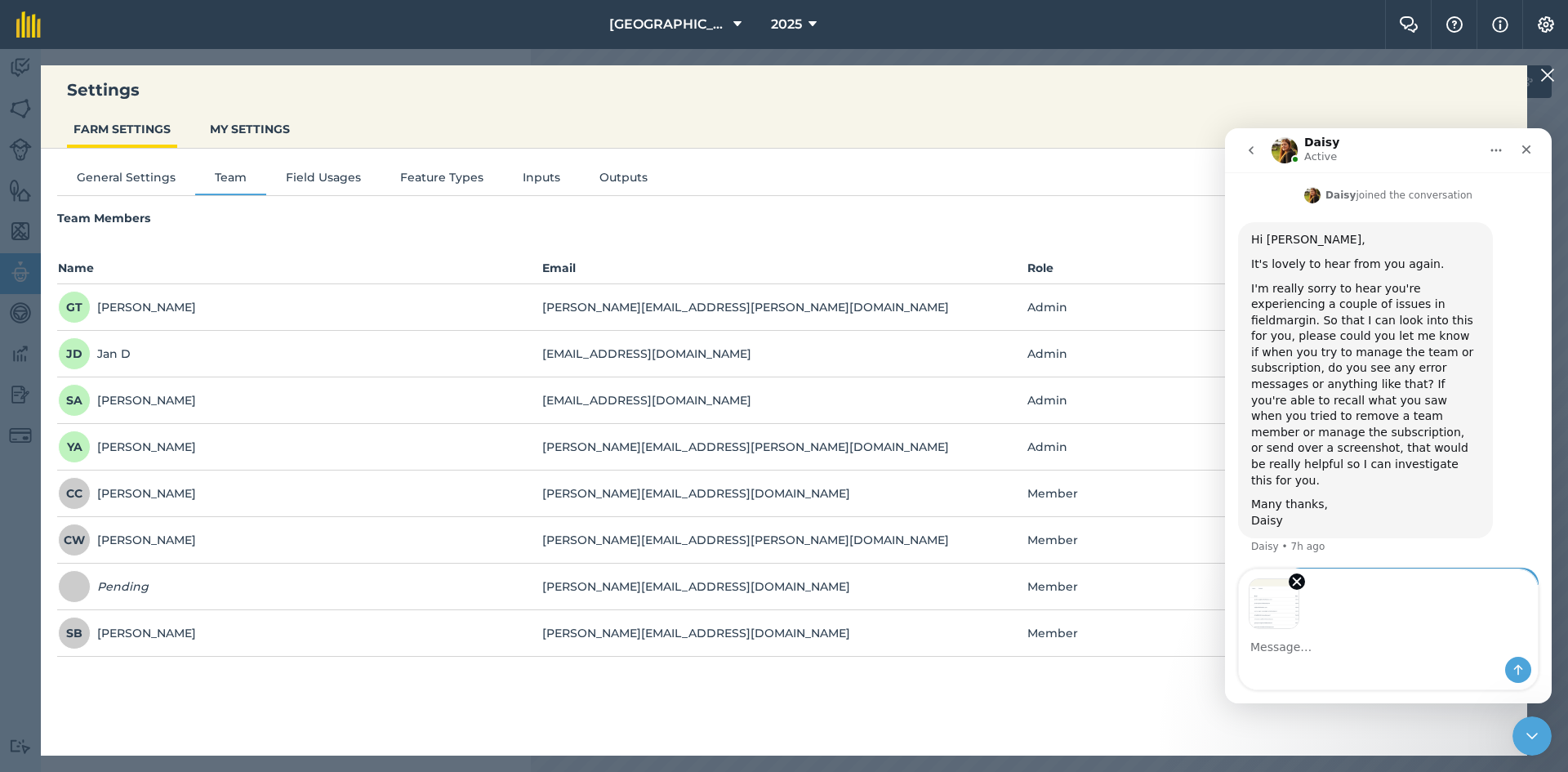
scroll to position [636, 0]
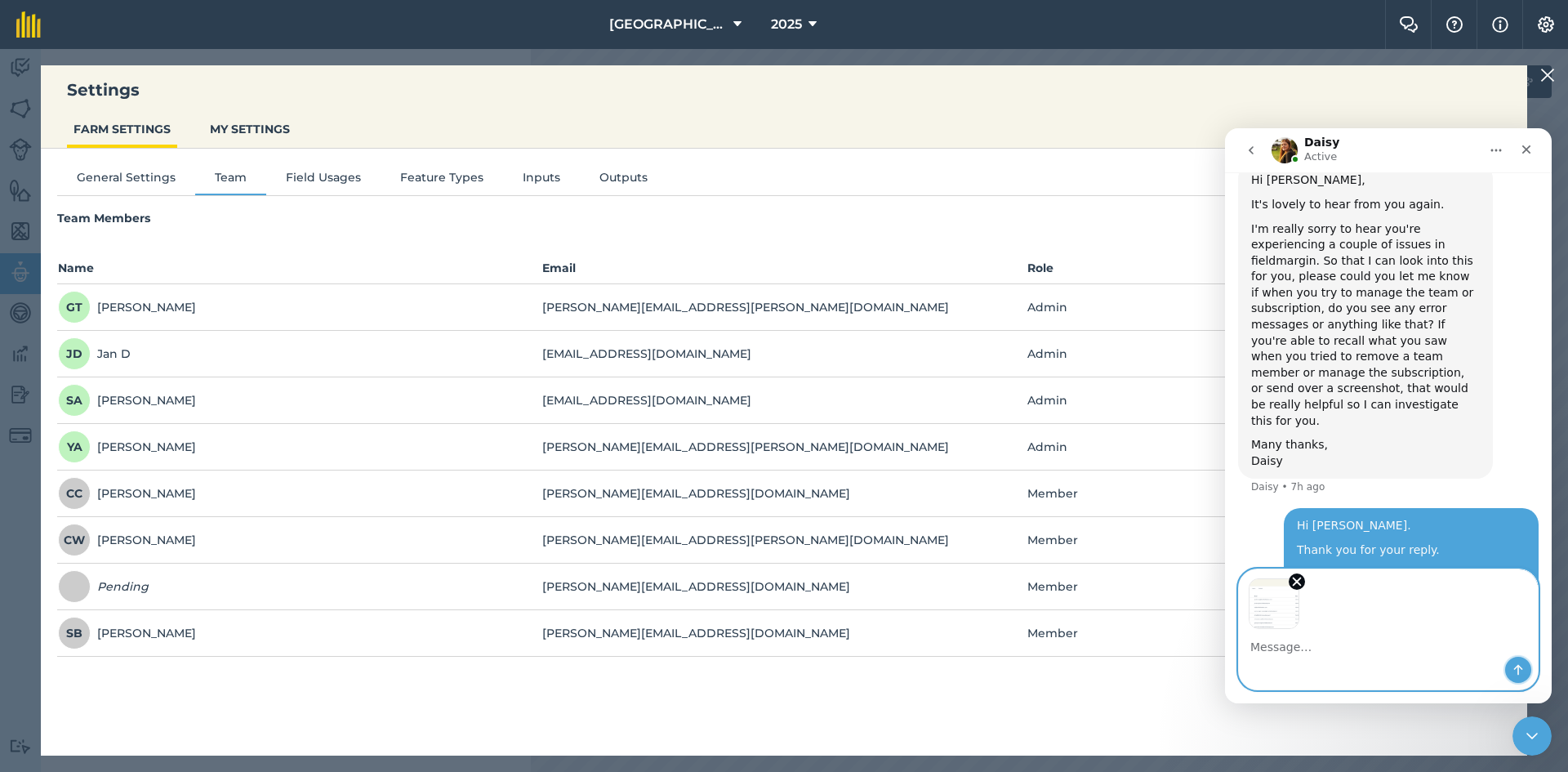
click at [1515, 667] on icon "Send a message…" at bounding box center [1518, 670] width 13 height 13
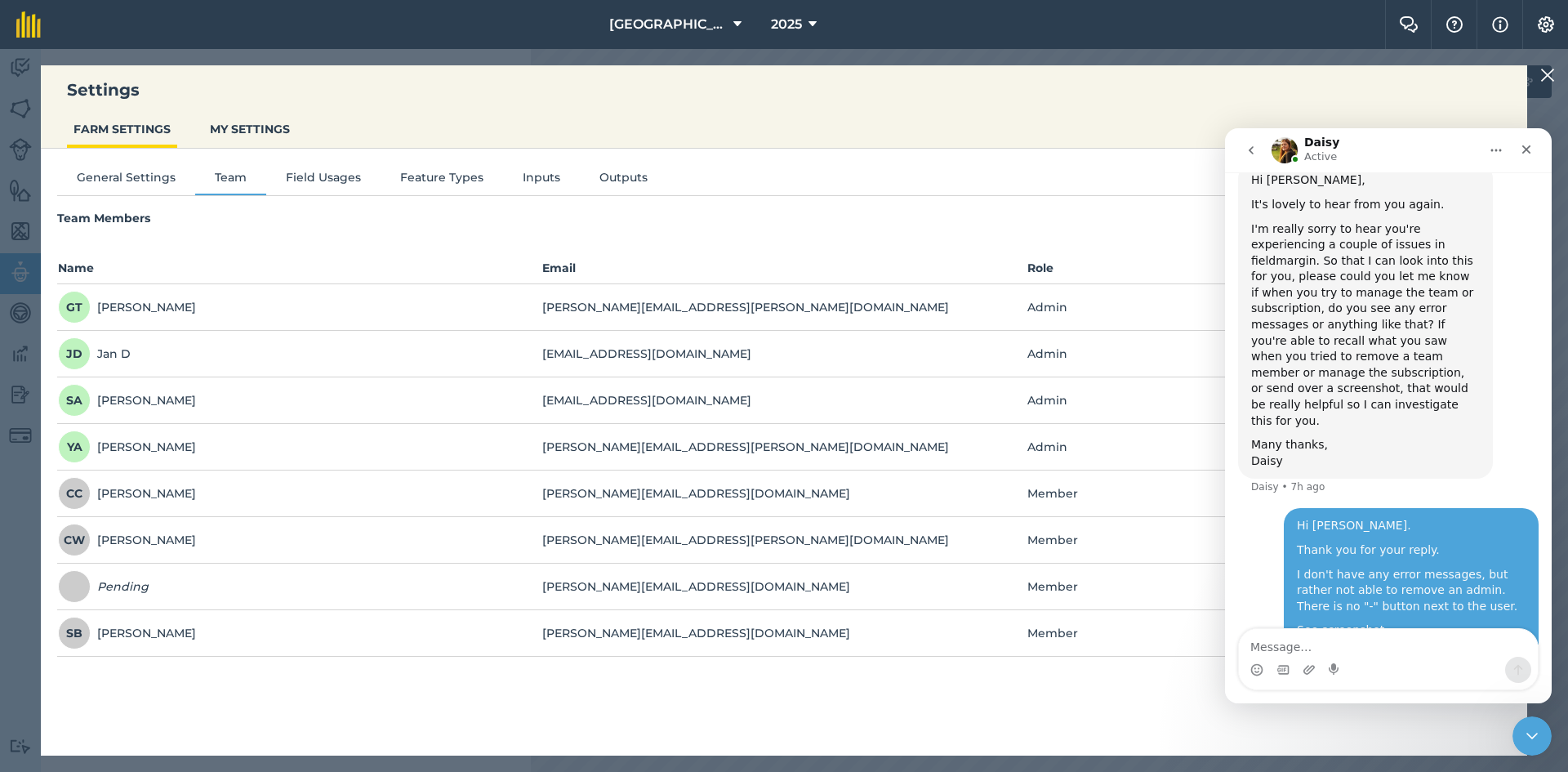
scroll to position [684, 0]
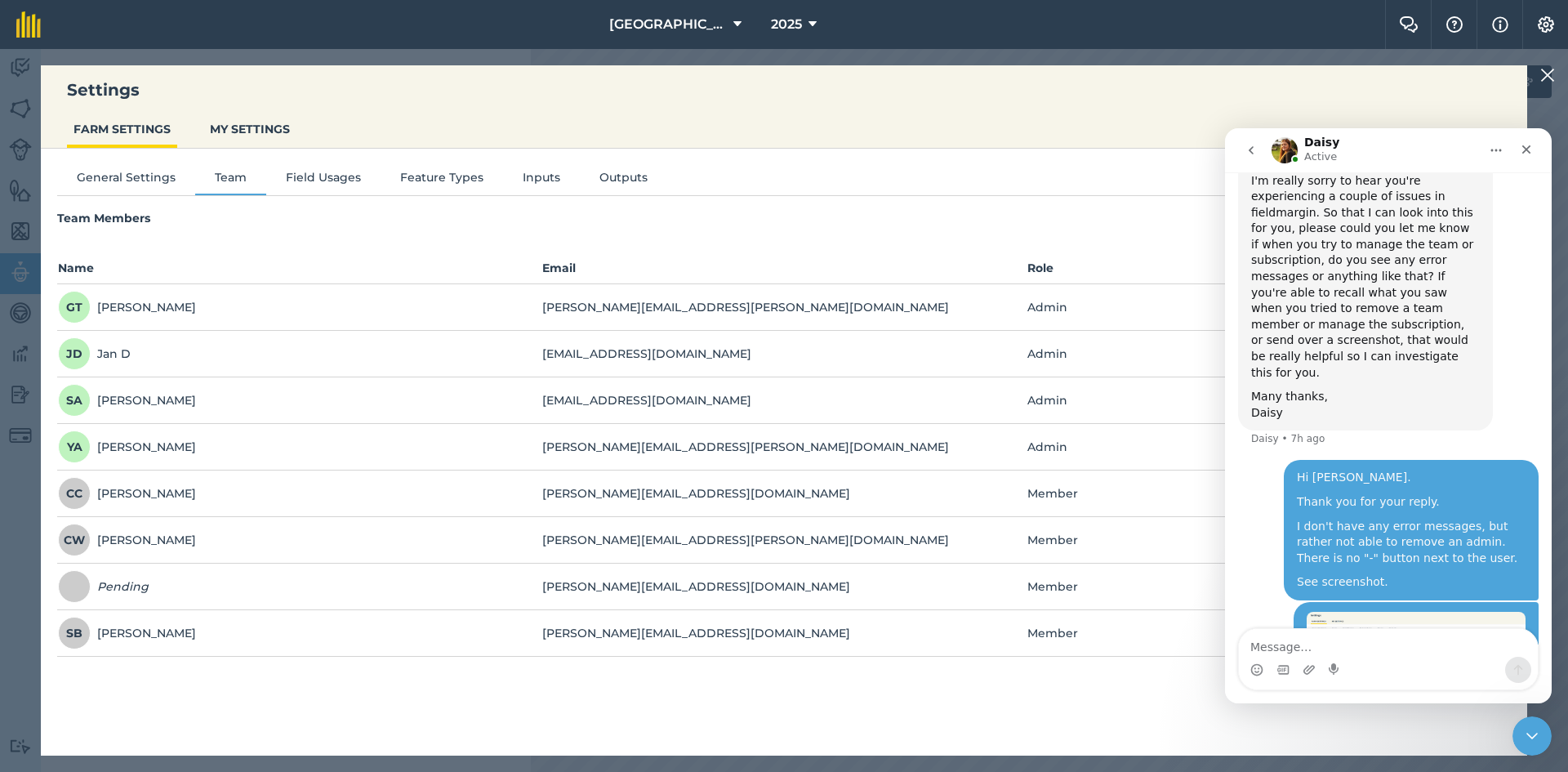
click at [1302, 640] on textarea "Message…" at bounding box center [1388, 642] width 299 height 28
type textarea "I need to remove Gordon."
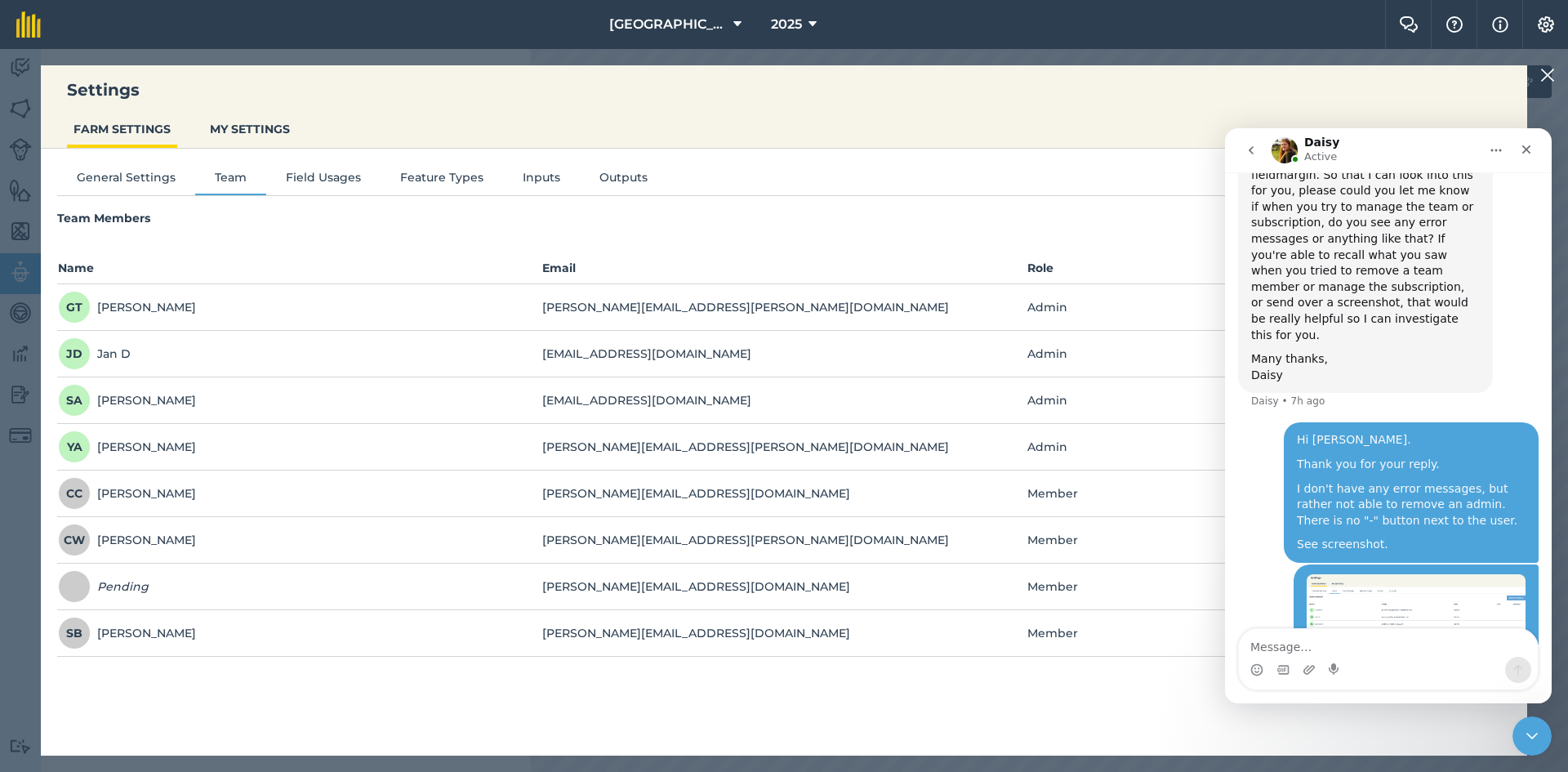
click at [1547, 70] on img at bounding box center [1547, 75] width 14 height 19
